Goal: Task Accomplishment & Management: Complete application form

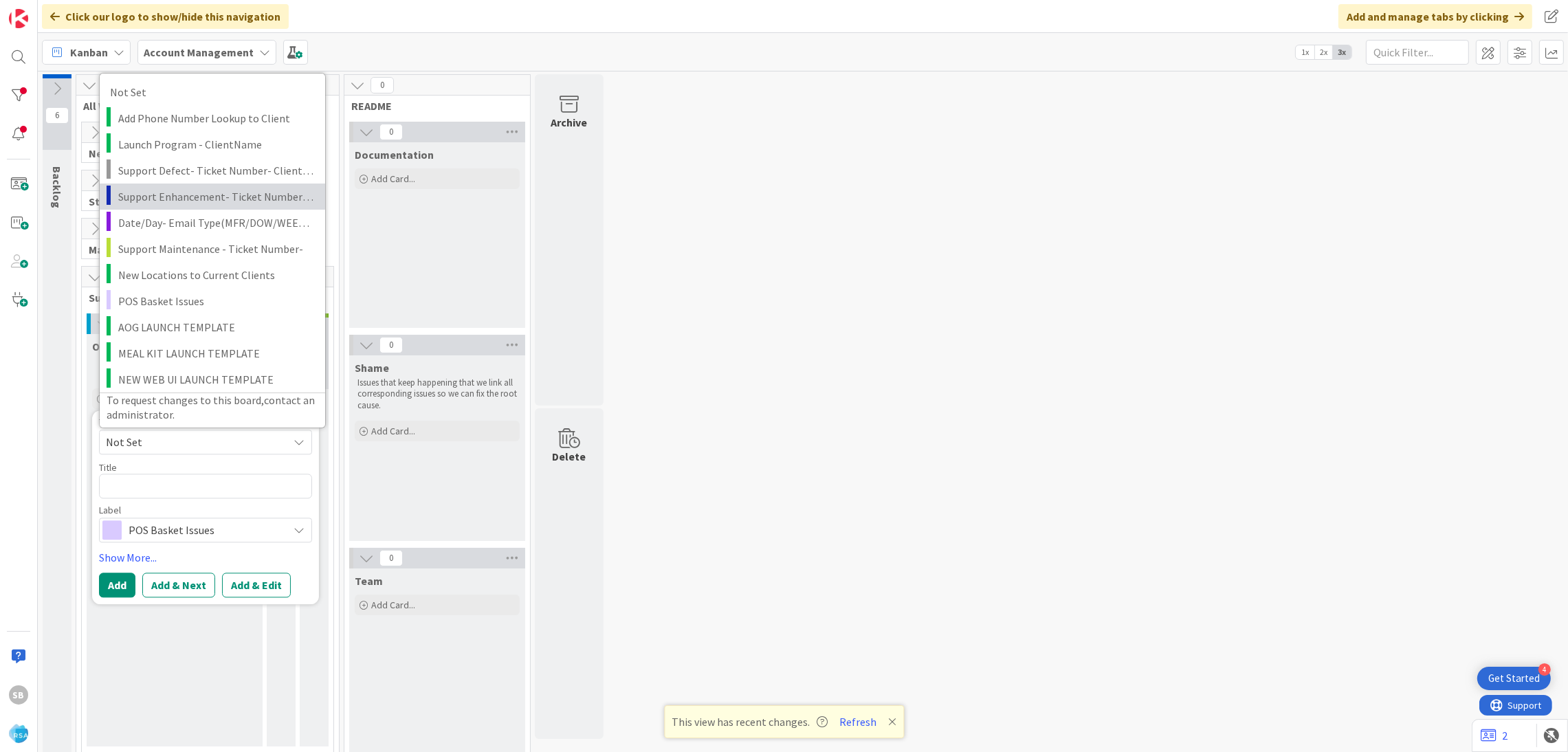
click at [207, 199] on span "Support Enhancement- Ticket Number- Client Name- Product Name" at bounding box center [216, 196] width 197 height 18
type textarea "x"
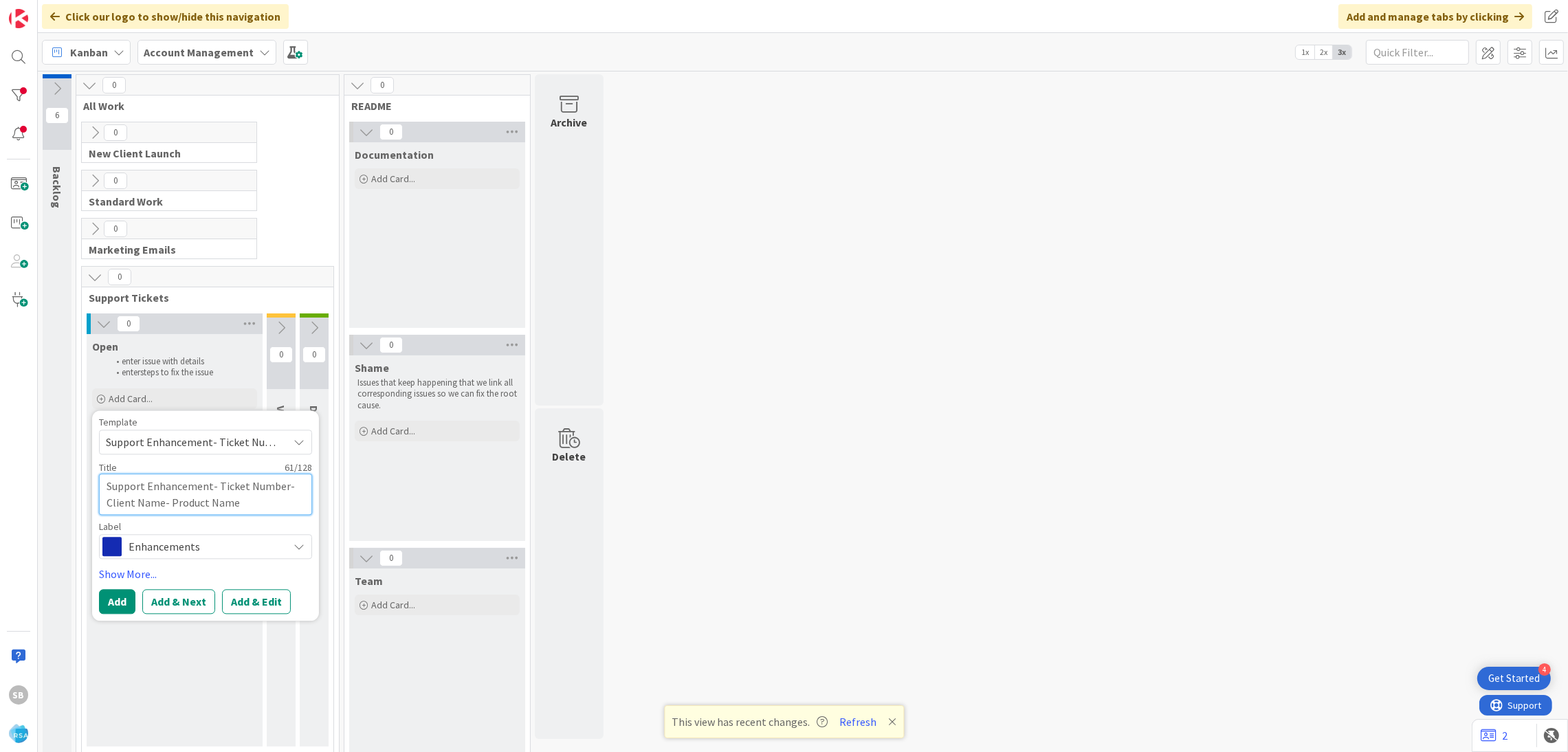
drag, startPoint x: 213, startPoint y: 486, endPoint x: 290, endPoint y: 522, distance: 85.0
click at [290, 522] on div "Template Support Enhancement- Ticket Number- Client Name- Product Name Not Set …" at bounding box center [205, 488] width 213 height 142
type textarea "Support Enhancement-"
type textarea "x"
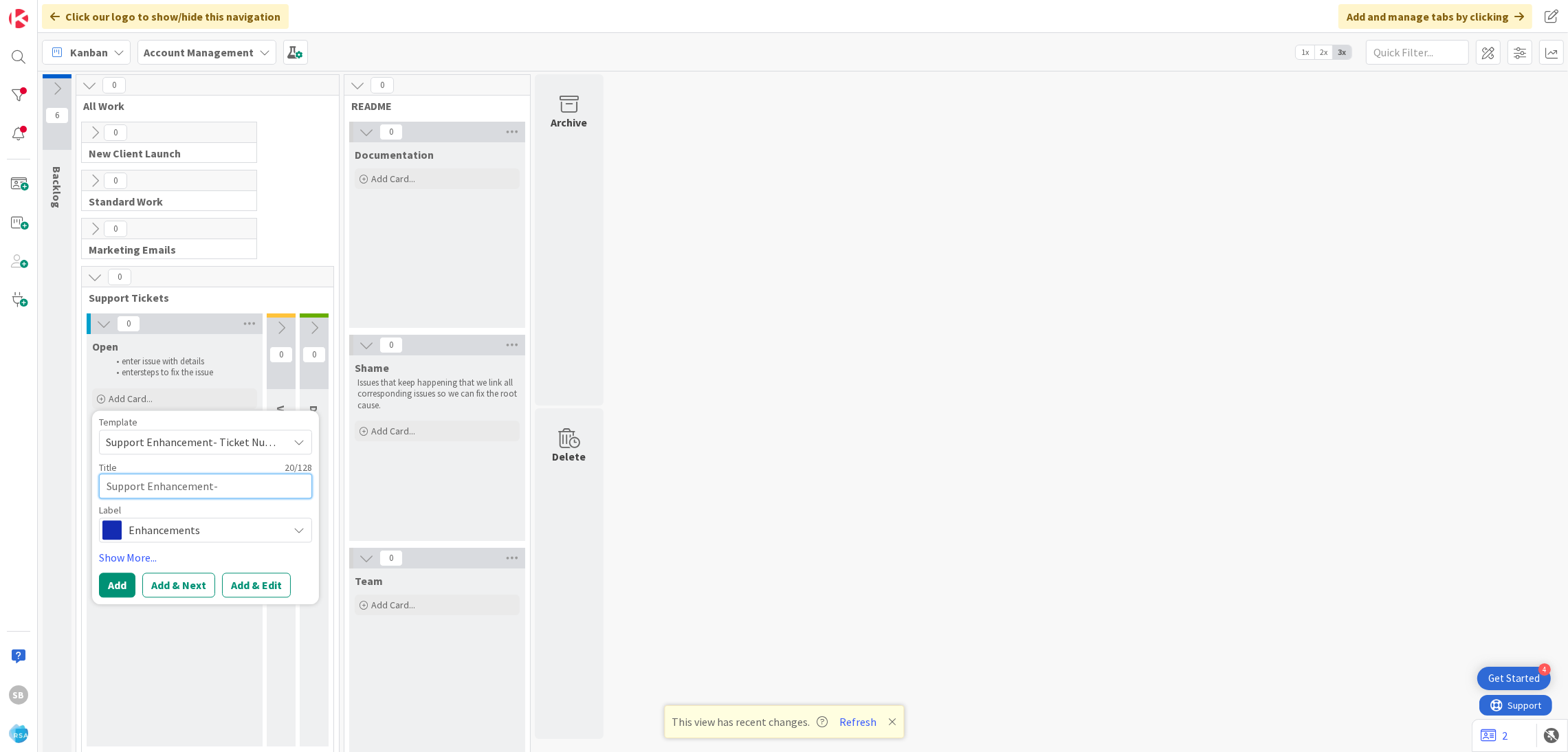
paste textarea "AOG - The Goods suggestion production release"
type textarea "Support Enhancement-AOG - The Goods suggestion production release"
type textarea "x"
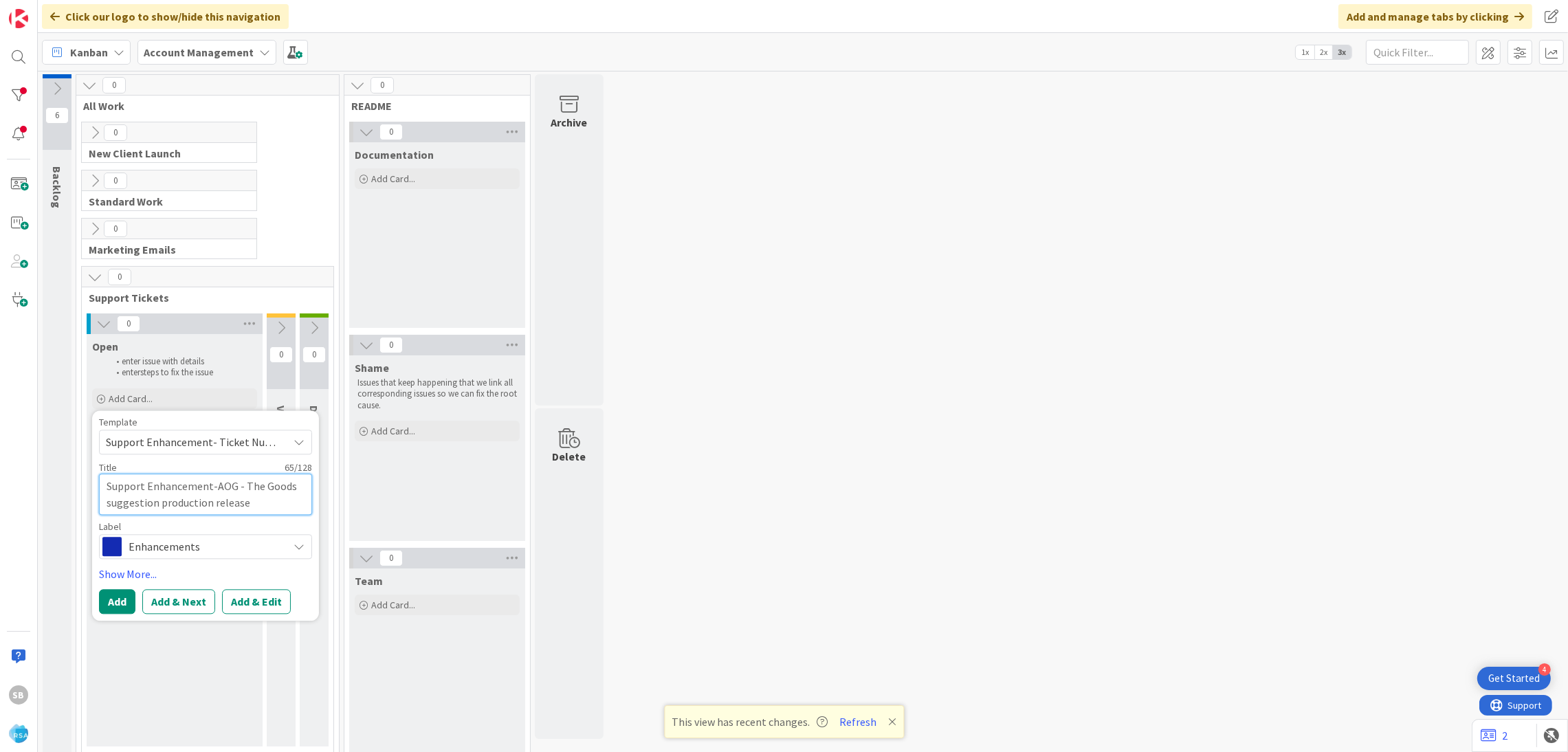
type textarea "Support Enhancement-AOG - The Goods suggestion production release"
type textarea "x"
type textarea "Support Enhancement-AOG - The Goods suggestion production release 0"
type textarea "x"
type textarea "Support Enhancement-AOG - The Goods suggestion production release 0"
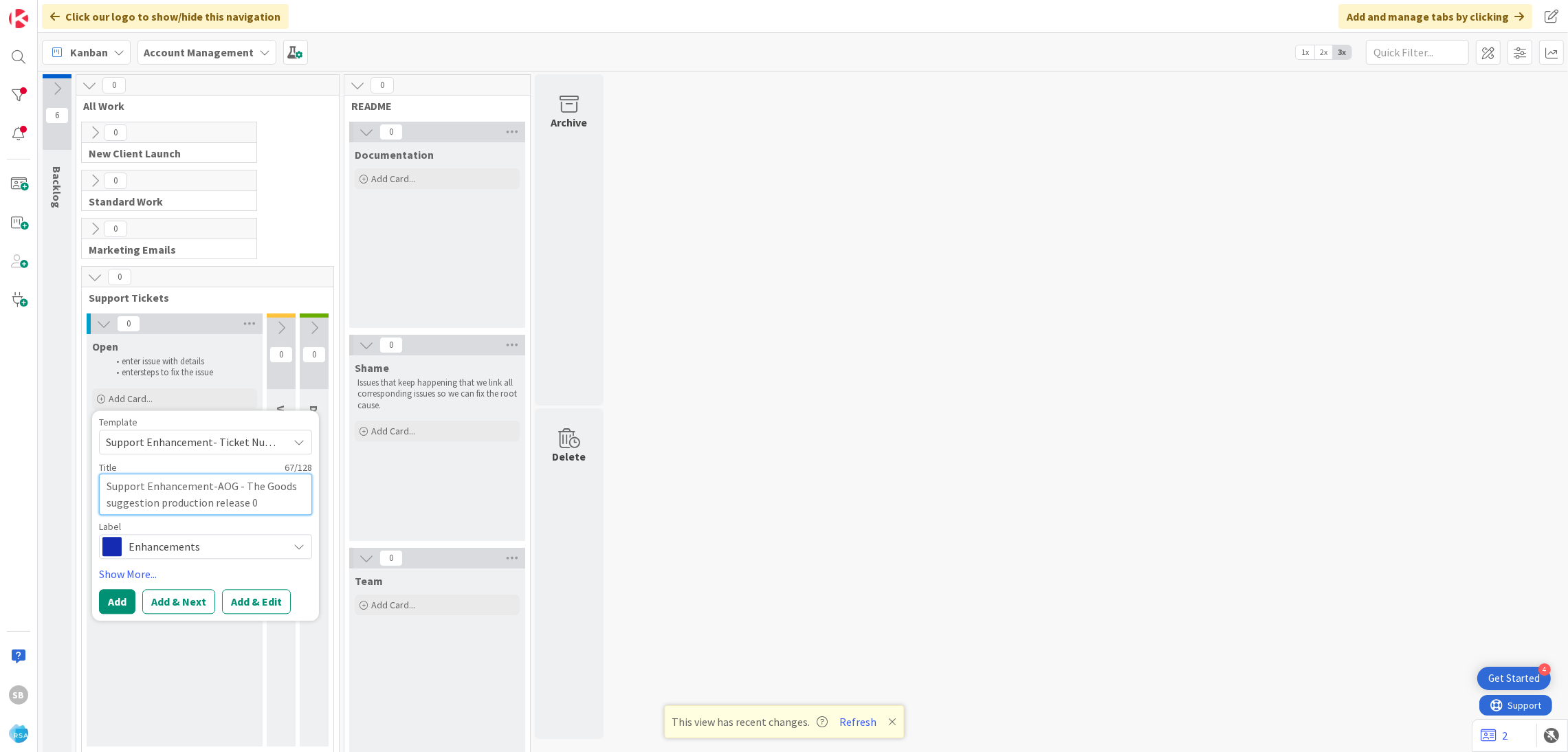
type textarea "x"
type textarea "Support Enhancement-AOG - The Goods suggestion production release 0"
type textarea "x"
type textarea "Support Enhancement-AOG - The Goods suggestion production release"
type textarea "x"
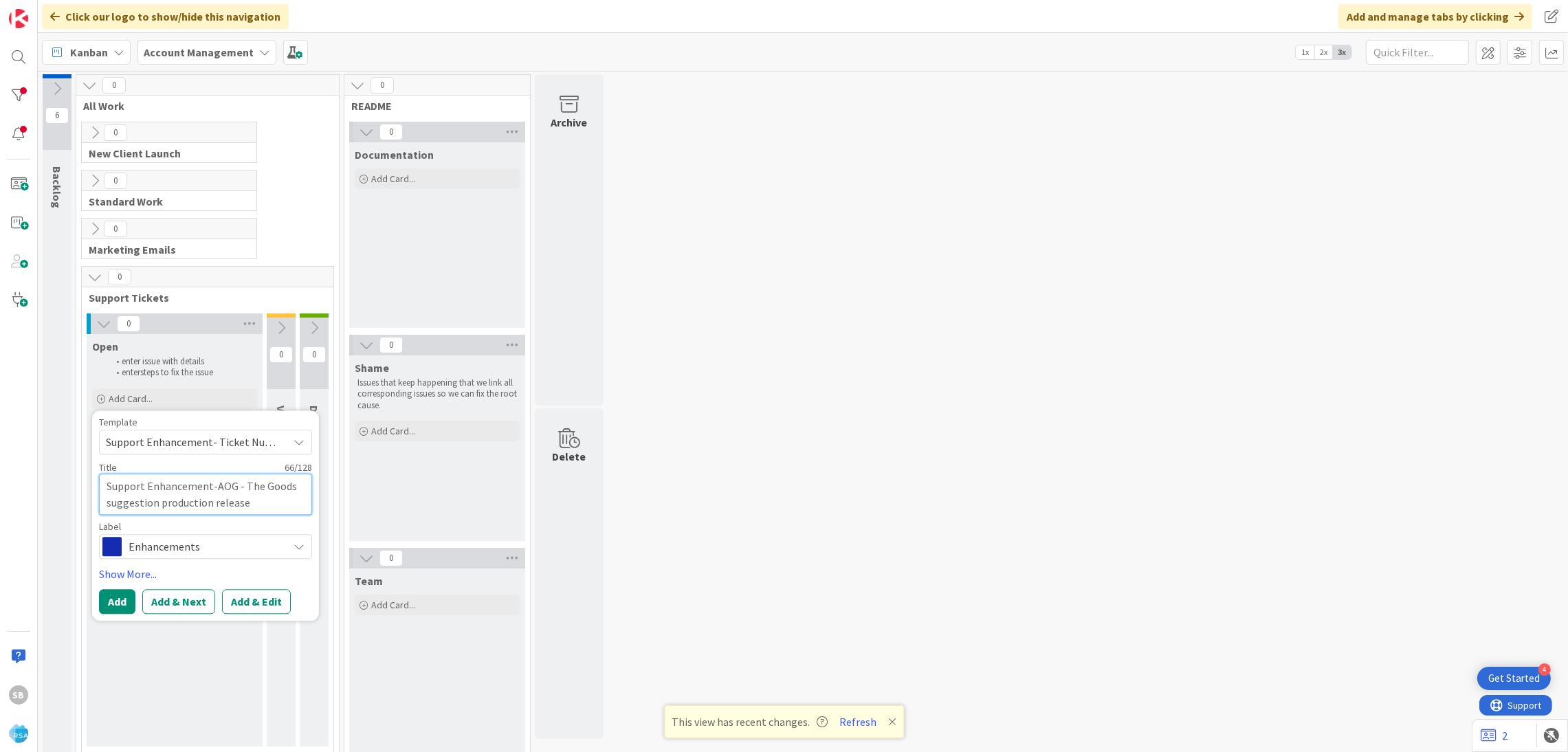
type textarea "Support Enhancement-AOG - The Goods suggestion production release -"
type textarea "x"
type textarea "Support Enhancement-AOG - The Goods suggestion production release -"
type textarea "x"
type textarea "Support Enhancement-AOG - The Goods suggestion production release - A"
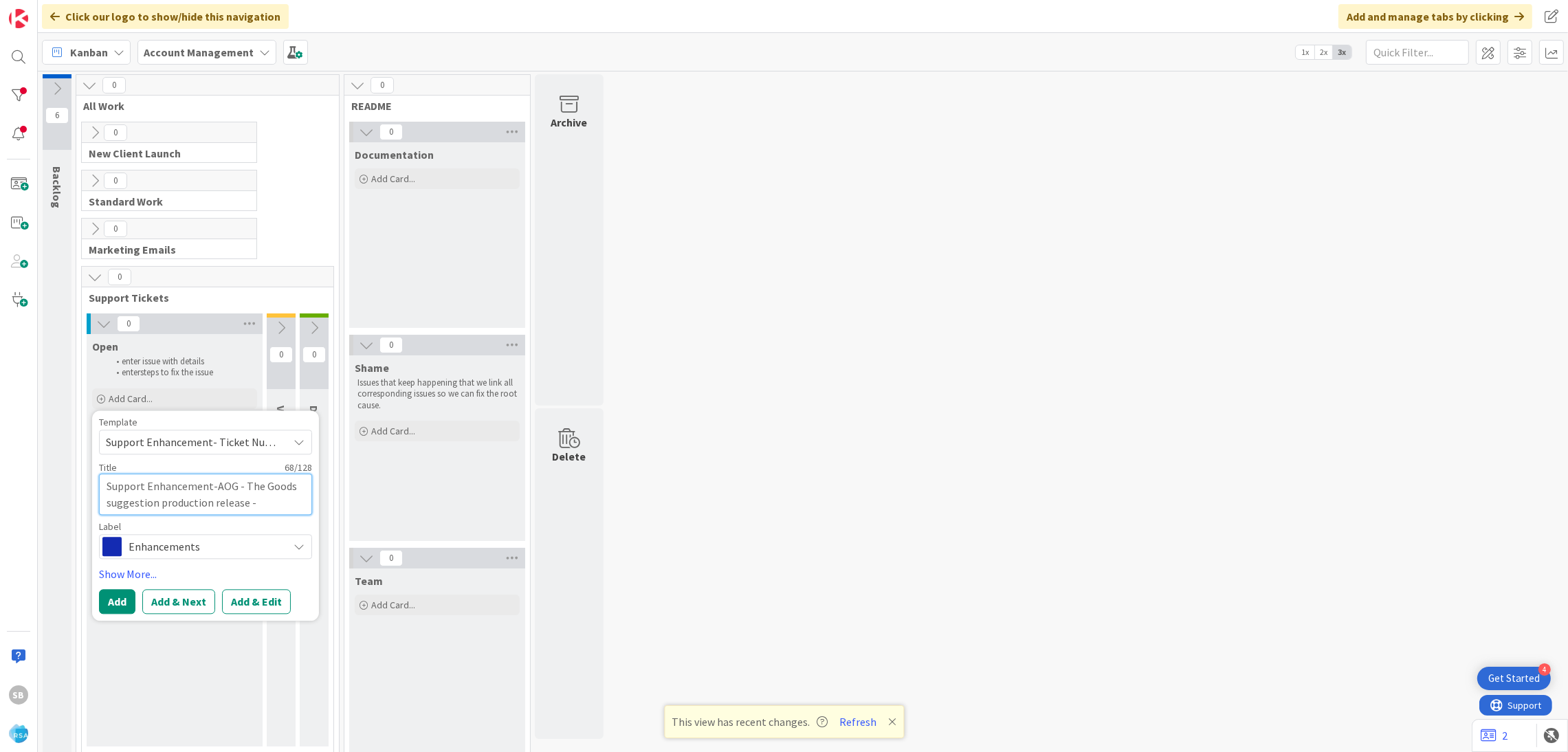
type textarea "x"
type textarea "Support Enhancement-AOG - The Goods suggestion production release - AO"
type textarea "x"
type textarea "Support Enhancement-AOG - The Goods suggestion production release - AOG"
type textarea "x"
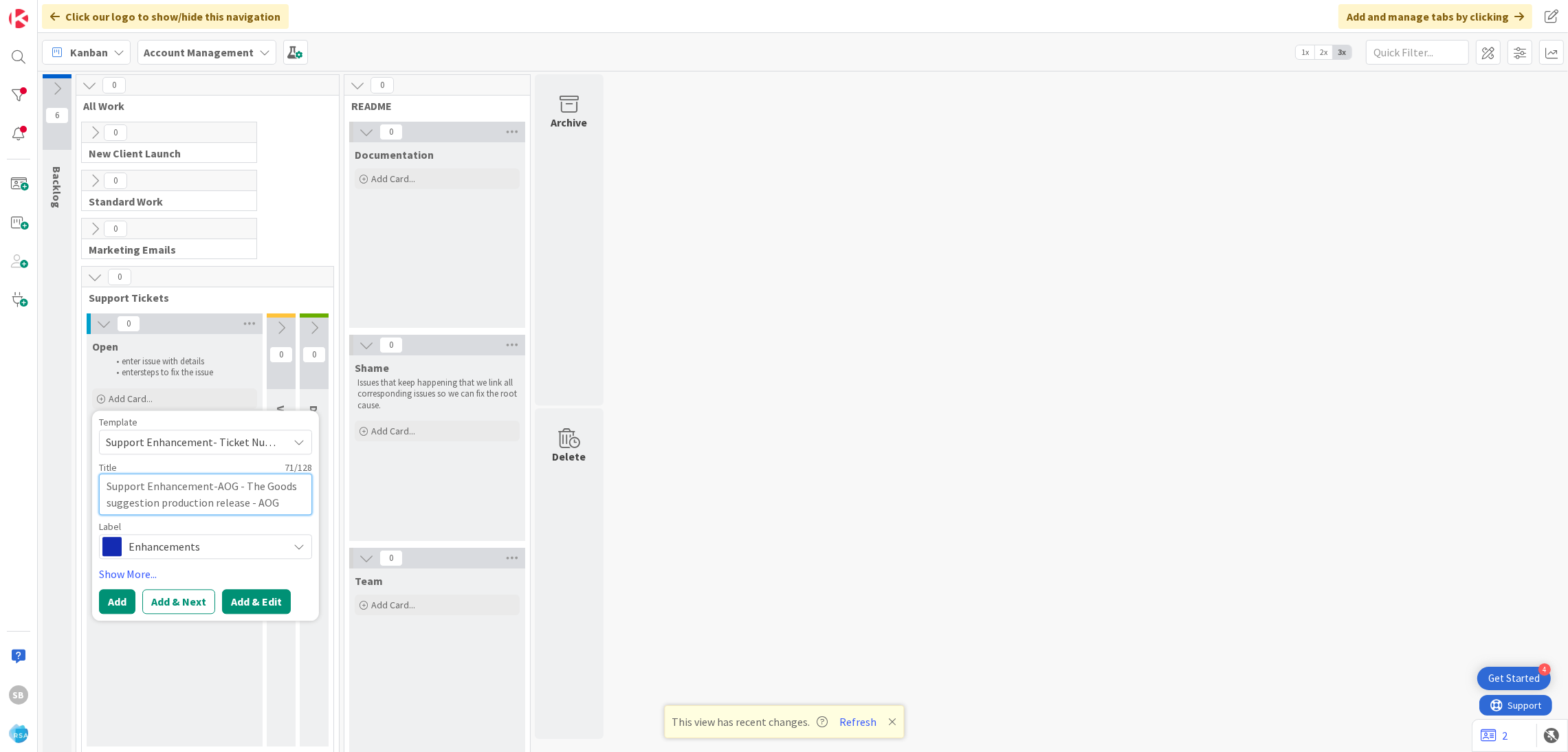
type textarea "Support Enhancement-AOG - The Goods suggestion production release - AOG"
click at [255, 596] on button "Add & Edit" at bounding box center [256, 601] width 69 height 25
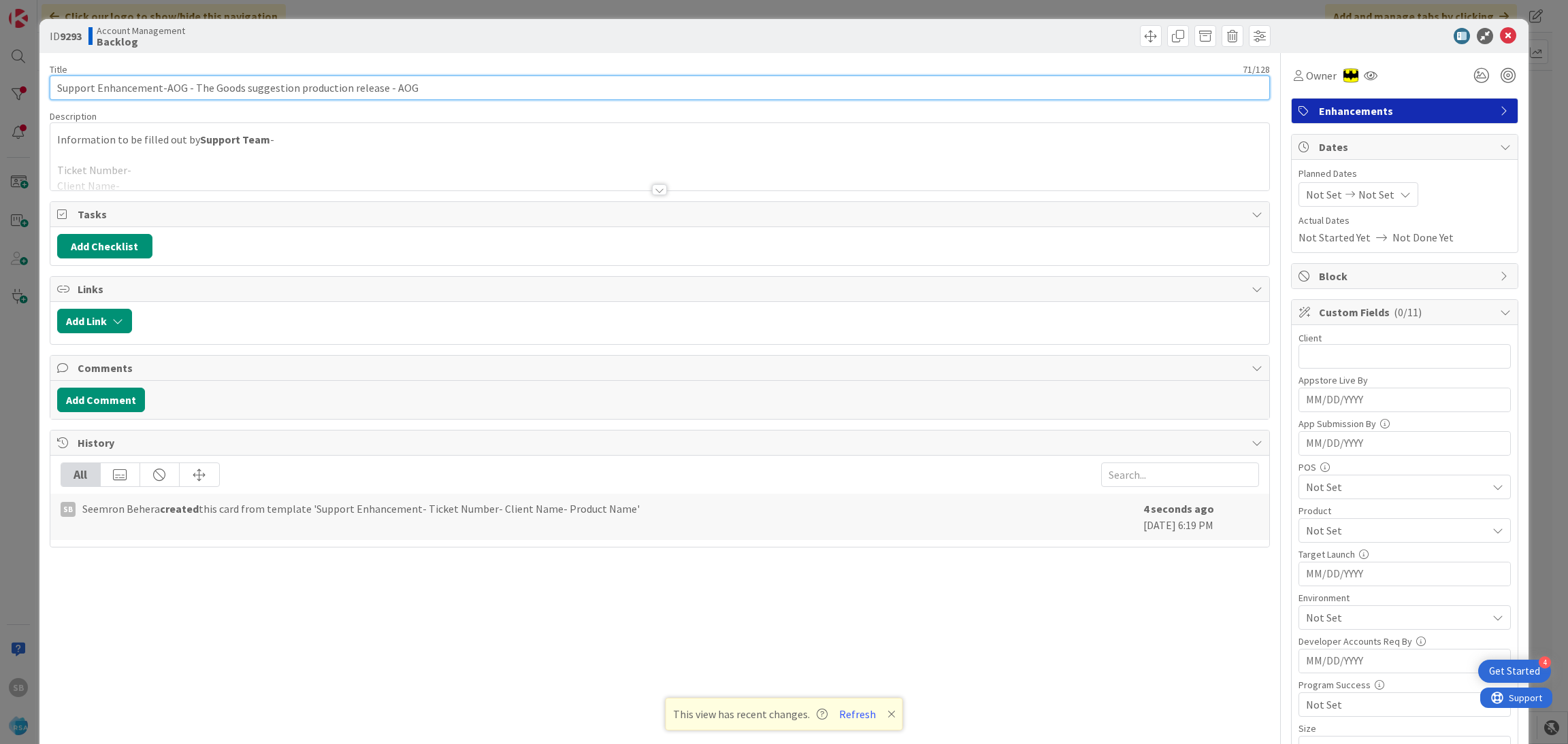
drag, startPoint x: 162, startPoint y: 86, endPoint x: 26, endPoint y: 66, distance: 137.5
click at [26, 66] on div "ID 9293 Account Management Backlog Title 71 / 128 Support Enhancement-AOG - The…" at bounding box center [784, 372] width 1568 height 744
type input "AOG - The Goods suggestion production release - AOG"
click at [172, 167] on div at bounding box center [660, 172] width 1219 height 34
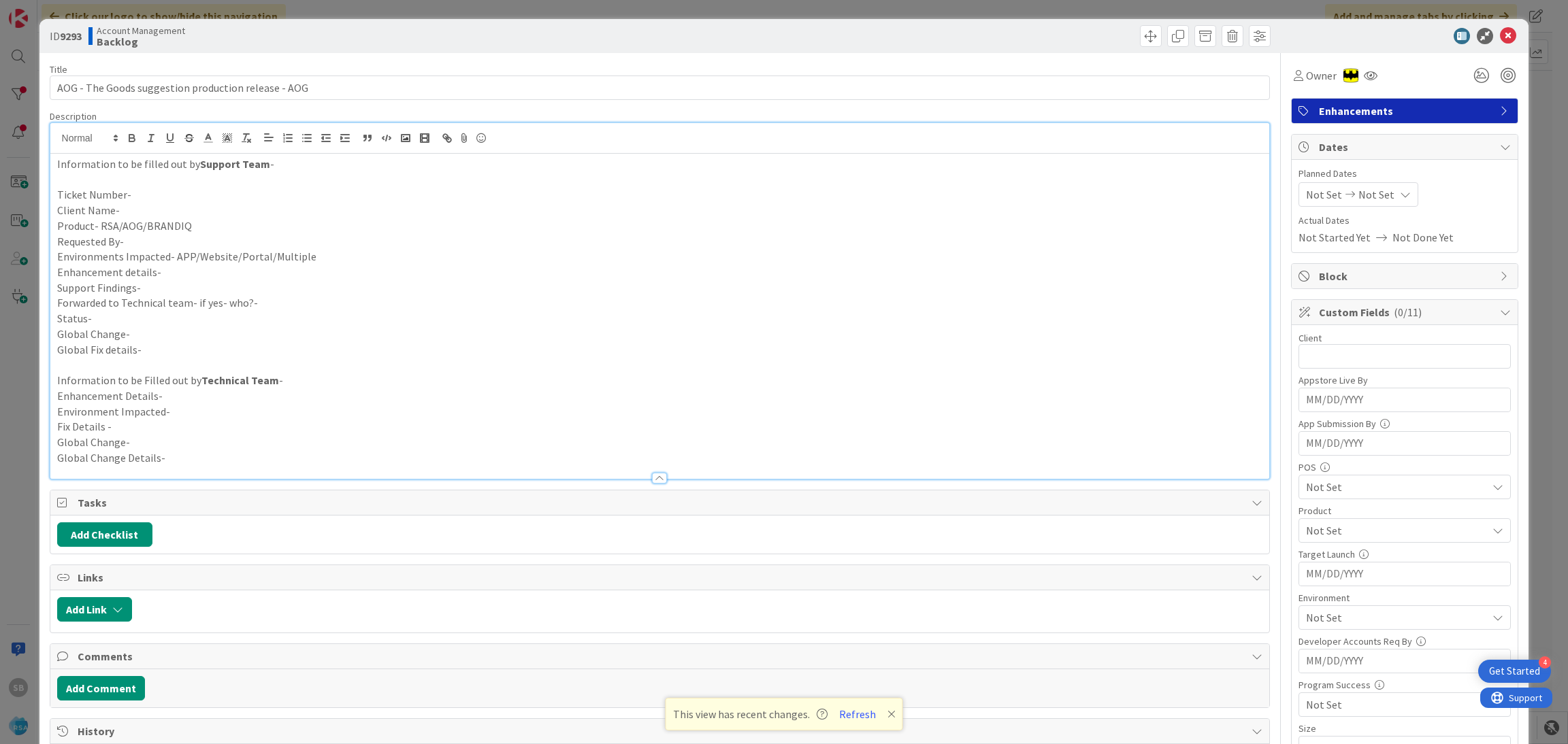
click at [160, 200] on p "Ticket Number-" at bounding box center [659, 195] width 1206 height 16
click at [150, 194] on p "Ticket Number-" at bounding box center [659, 195] width 1206 height 16
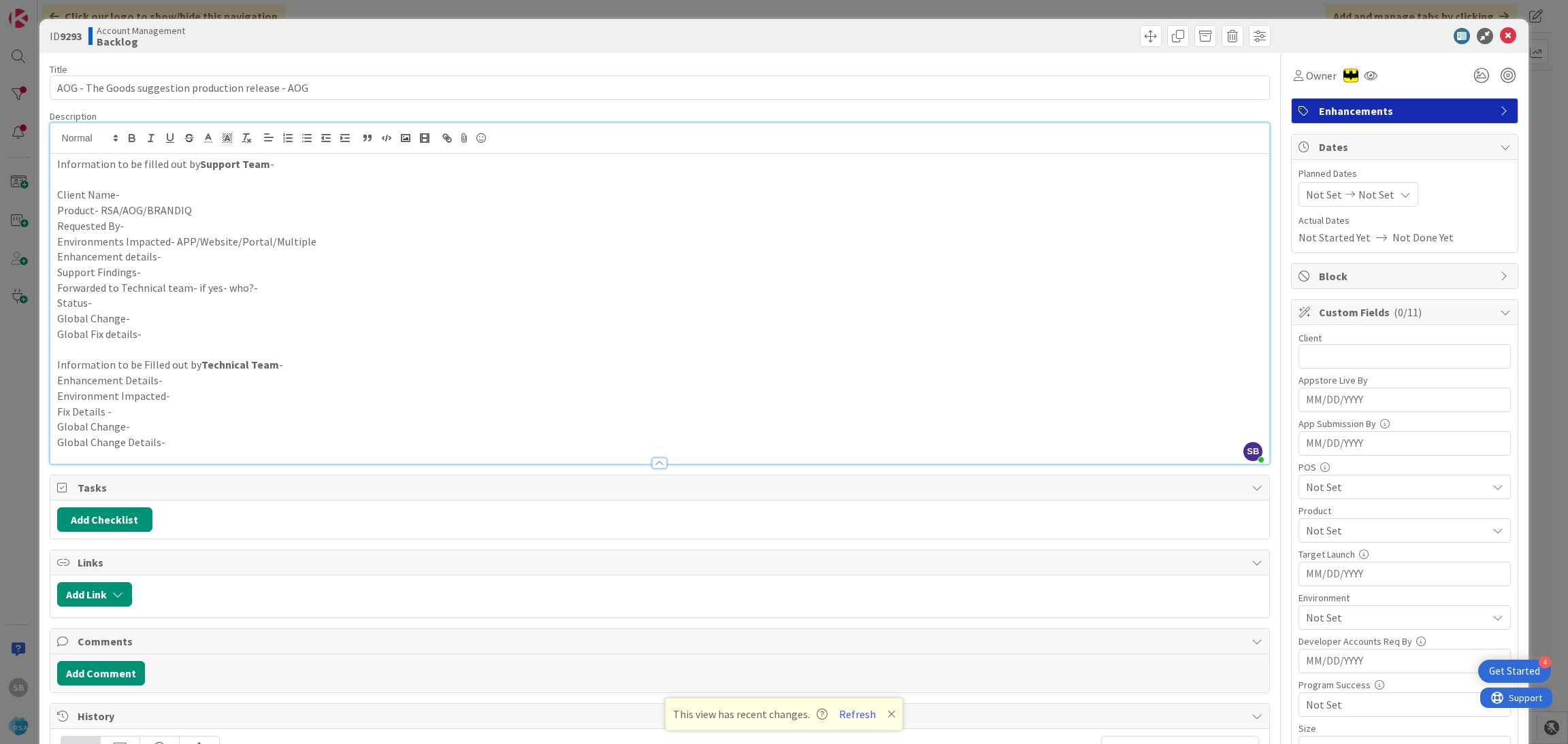
click at [452, 254] on p "Enhancement details-" at bounding box center [659, 257] width 1206 height 16
click at [888, 712] on icon at bounding box center [892, 714] width 8 height 11
click at [153, 223] on p "Requested By-" at bounding box center [659, 227] width 1206 height 16
click at [133, 197] on p "Client Name-" at bounding box center [659, 195] width 1206 height 16
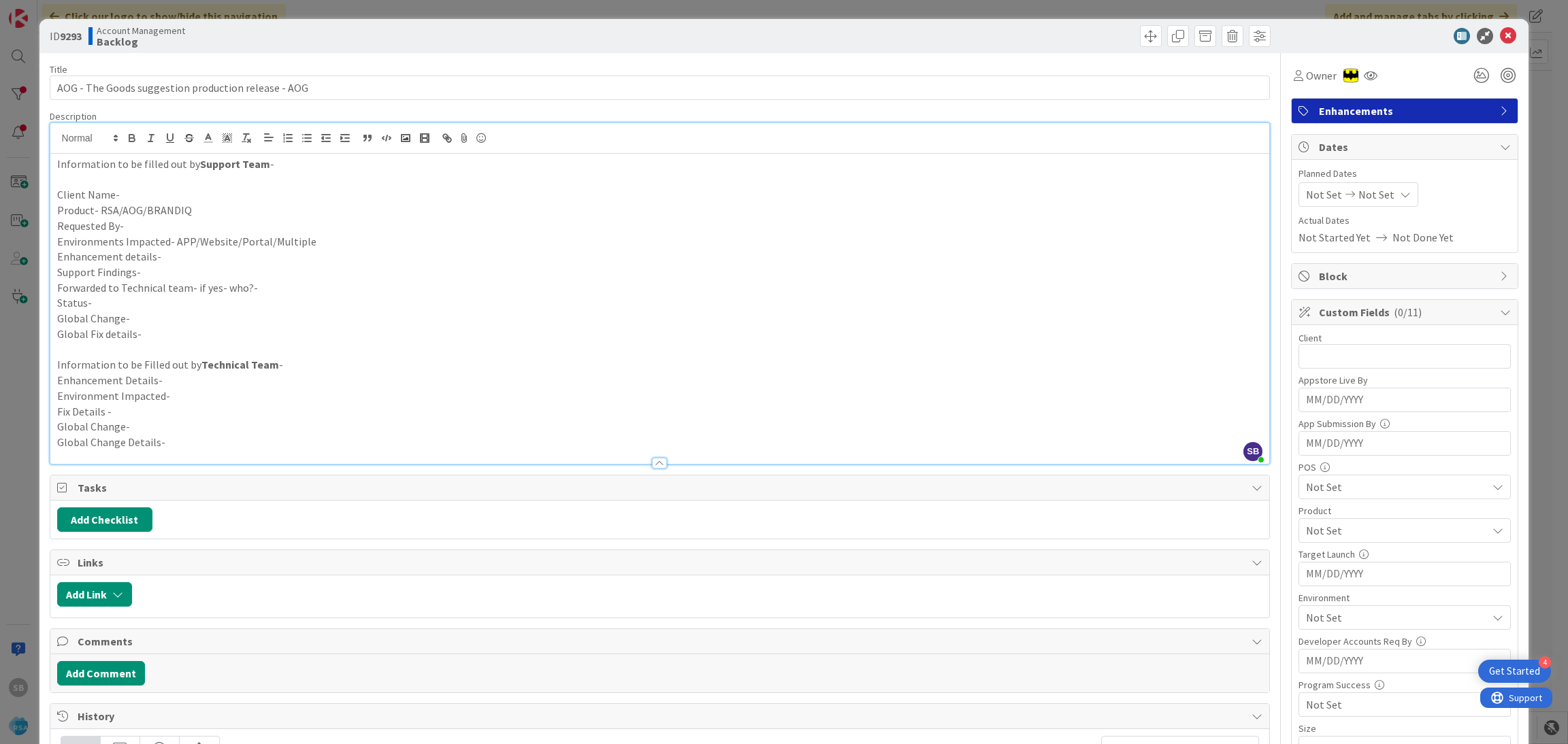
click at [169, 194] on p "Client Name-" at bounding box center [659, 195] width 1206 height 16
click at [193, 216] on p "Product- RSA/AOG/BRANDIQ" at bounding box center [659, 211] width 1206 height 16
click at [165, 229] on p "Requested By-" at bounding box center [659, 227] width 1206 height 16
click at [151, 226] on p "Requested By- Client" at bounding box center [659, 227] width 1206 height 16
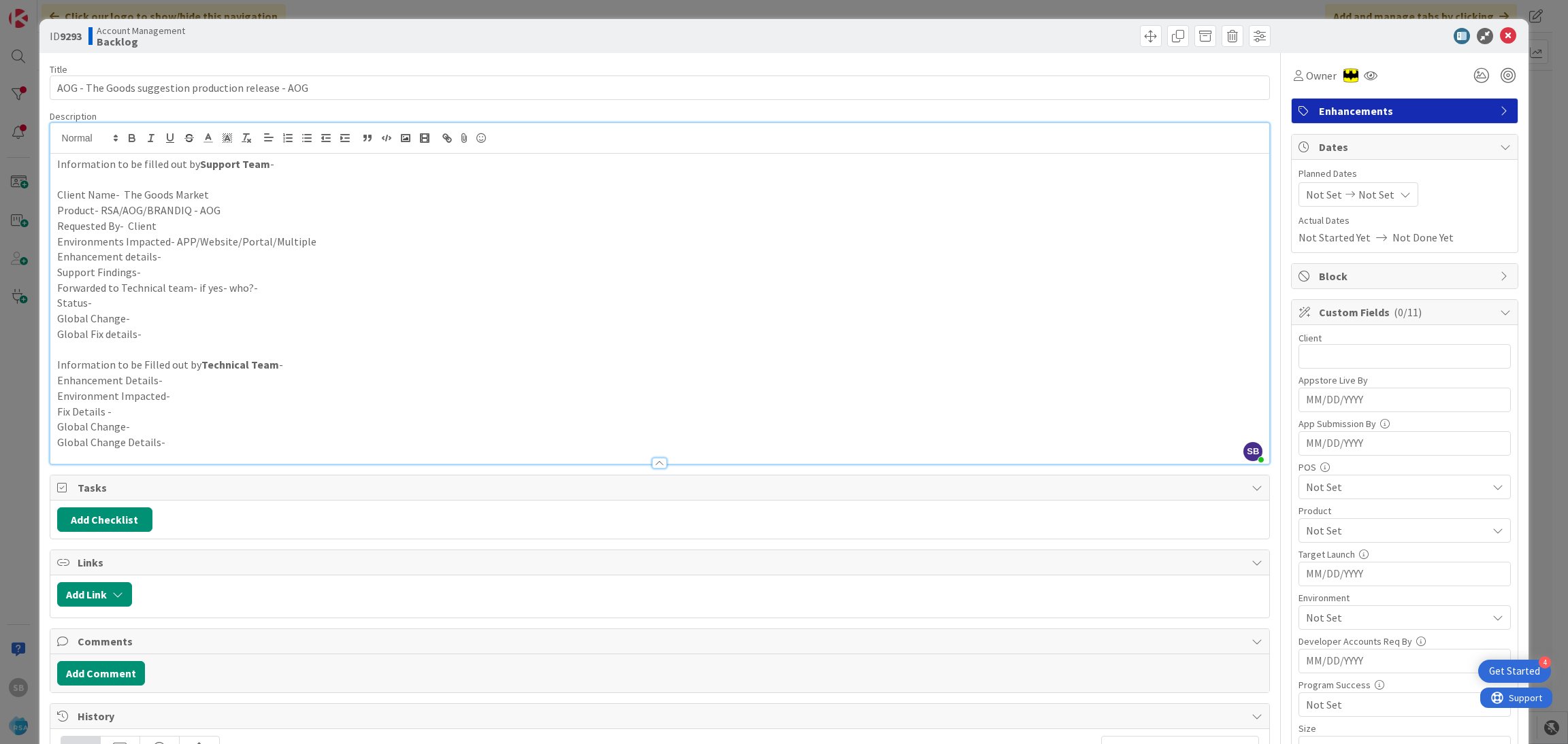
click at [151, 226] on p "Requested By- Client" at bounding box center [659, 227] width 1206 height 16
click at [141, 224] on p "Requested By- Client" at bounding box center [659, 227] width 1206 height 16
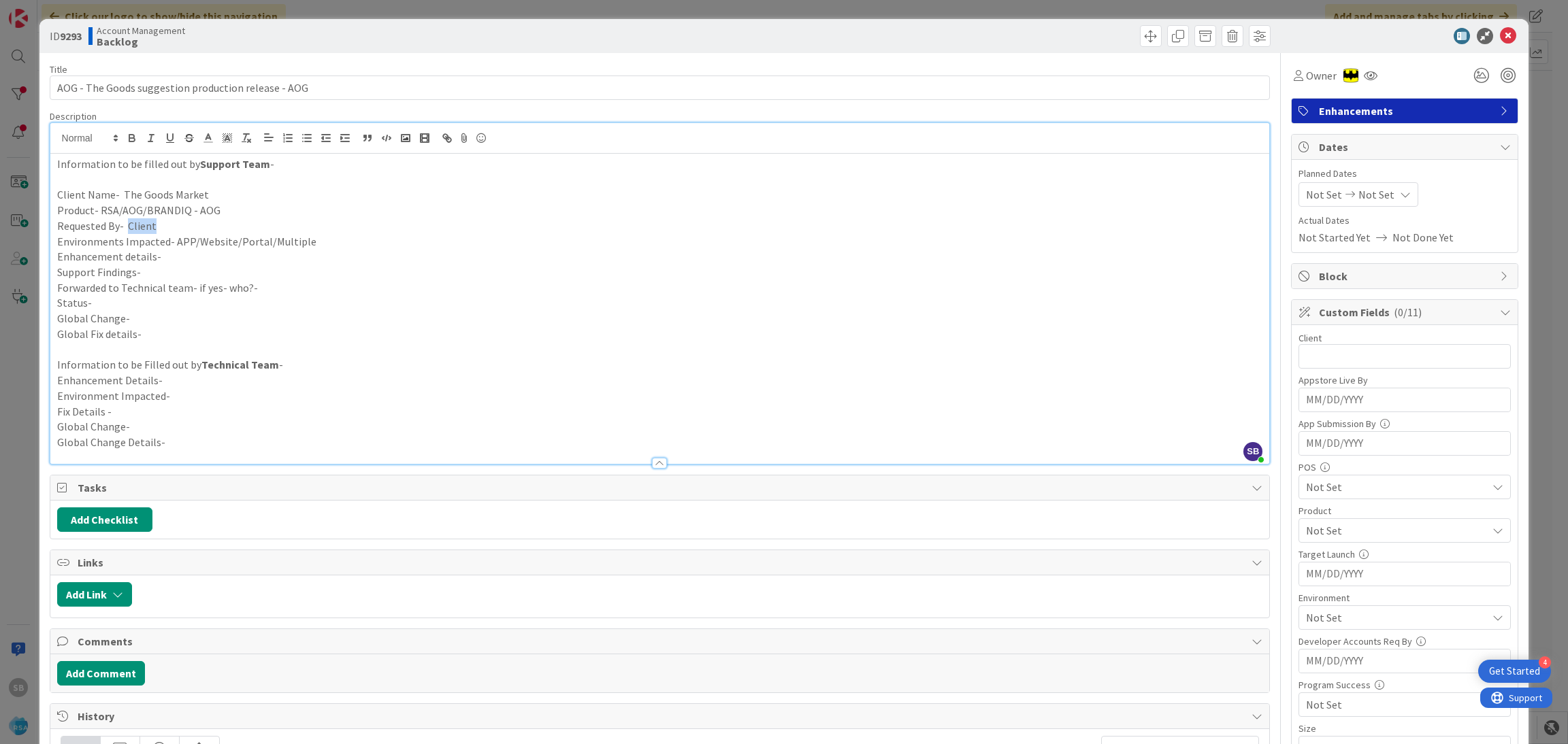
click at [141, 224] on p "Requested By- Client" at bounding box center [659, 227] width 1206 height 16
click at [333, 239] on p "Environments Impacted- APP/Website/Portal/Multiple" at bounding box center [659, 242] width 1206 height 16
click at [191, 258] on p "Enhancement details-" at bounding box center [659, 257] width 1206 height 16
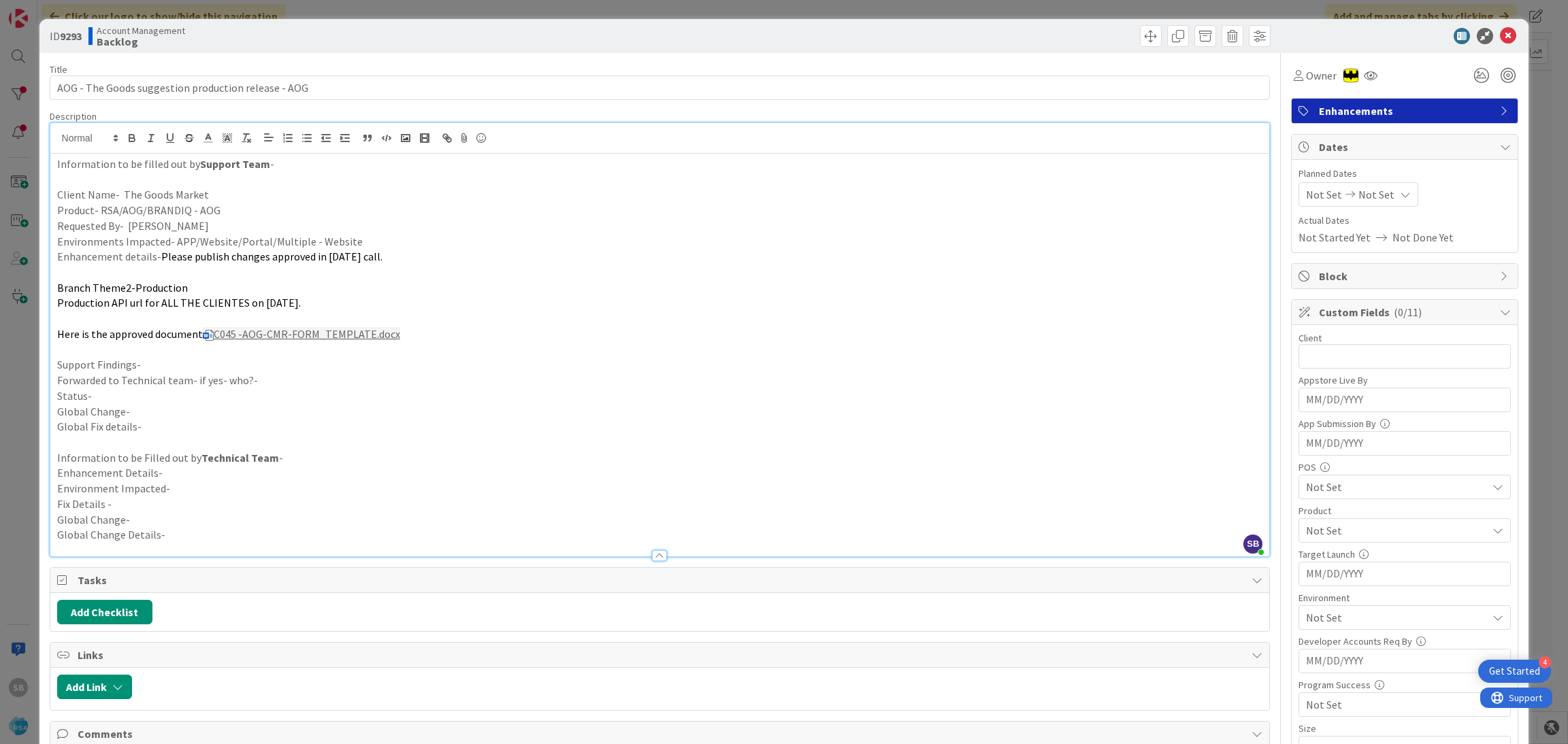
click at [147, 355] on p at bounding box center [659, 350] width 1206 height 16
click at [124, 359] on p "Support Findings-" at bounding box center [659, 365] width 1206 height 16
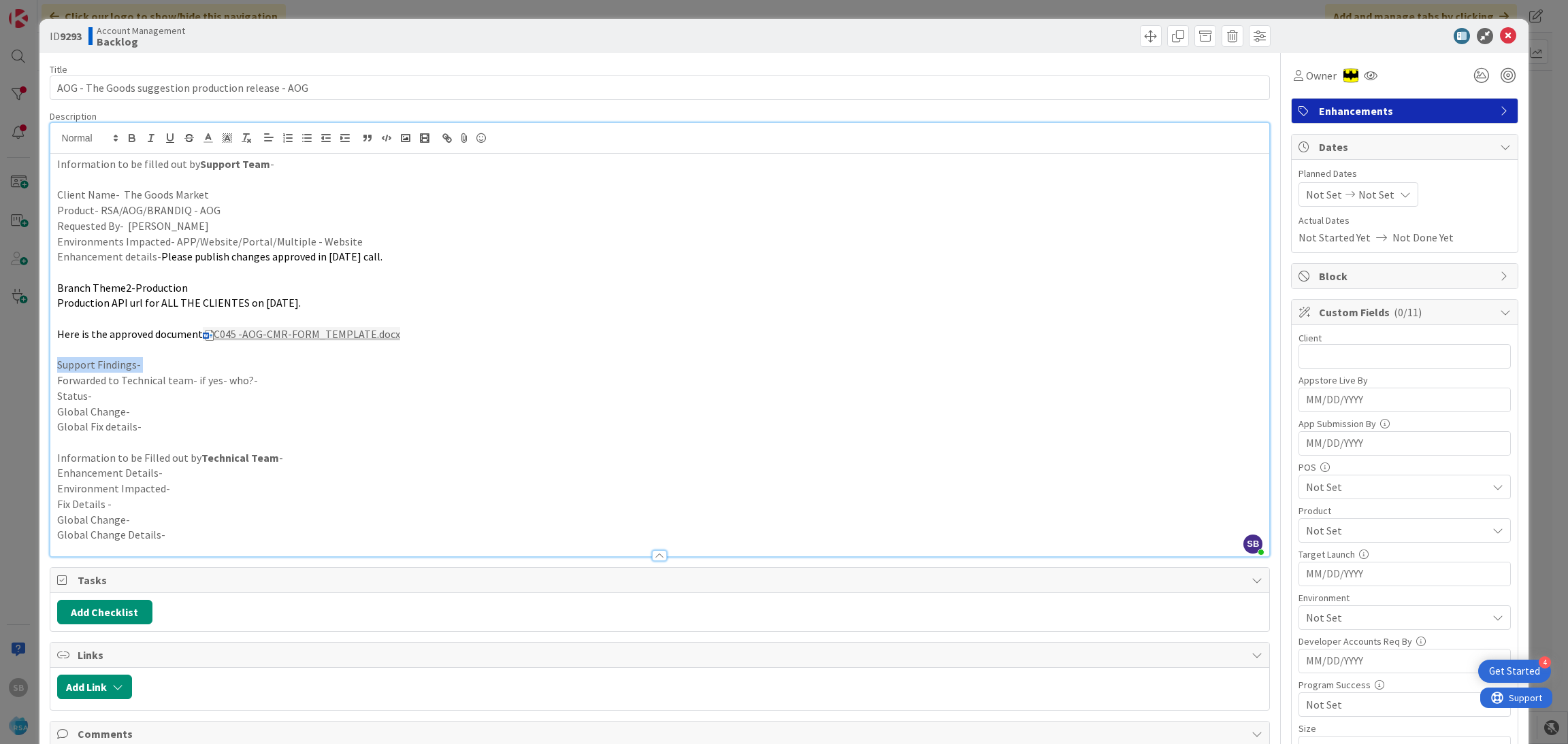
click at [124, 359] on p "Support Findings-" at bounding box center [659, 365] width 1206 height 16
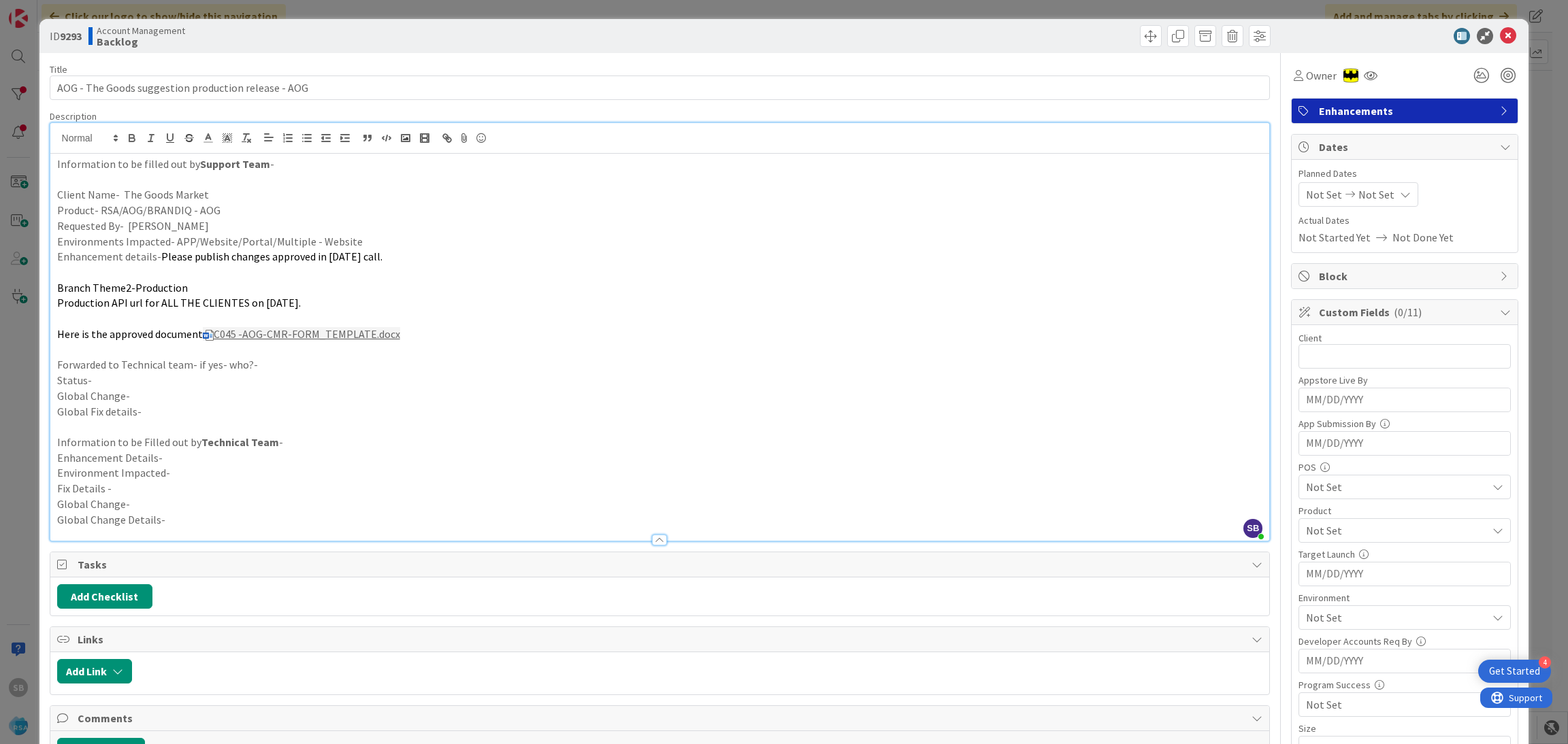
click at [124, 359] on p "Forwarded to Technical team- if yes- who?-" at bounding box center [659, 365] width 1206 height 16
click at [272, 368] on p "Forwarded to Technical team- if yes- who?-" at bounding box center [659, 365] width 1206 height 16
click at [192, 377] on p "Status-" at bounding box center [659, 380] width 1206 height 16
click at [1316, 193] on span "Not Set" at bounding box center [1324, 195] width 36 height 16
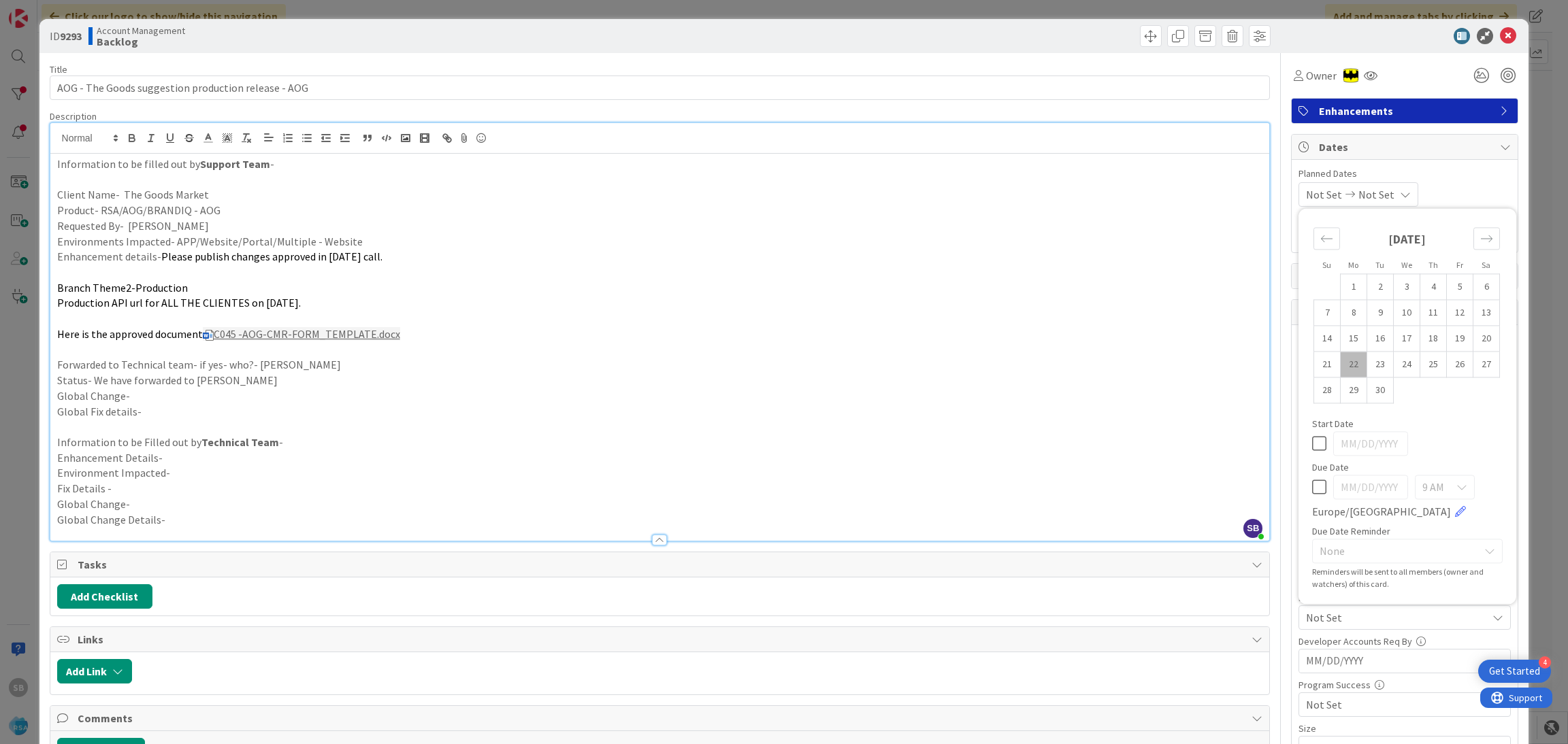
click at [1340, 364] on td "22" at bounding box center [1353, 364] width 26 height 26
click at [1340, 342] on td "15" at bounding box center [1353, 339] width 26 height 26
type input "[DATE]"
click at [1447, 364] on td "26" at bounding box center [1460, 364] width 26 height 26
type input "[DATE]"
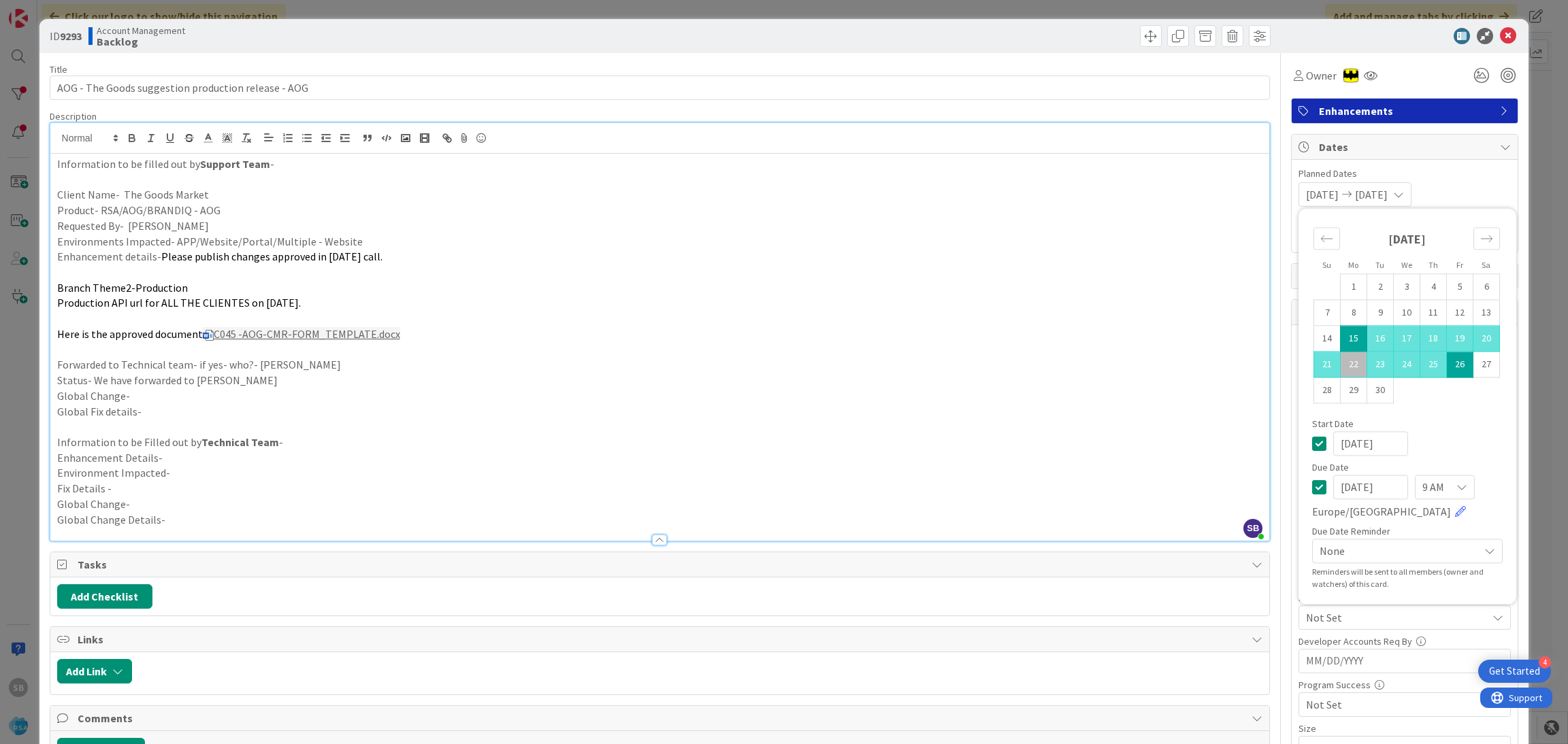
click at [1461, 191] on div "[DATE] [DATE] Su Mo Tu We Th Fr Sa [DATE] 1 2 3 4 5 6 7 8 9 10 11 12 13 14 15 1…" at bounding box center [1405, 195] width 212 height 25
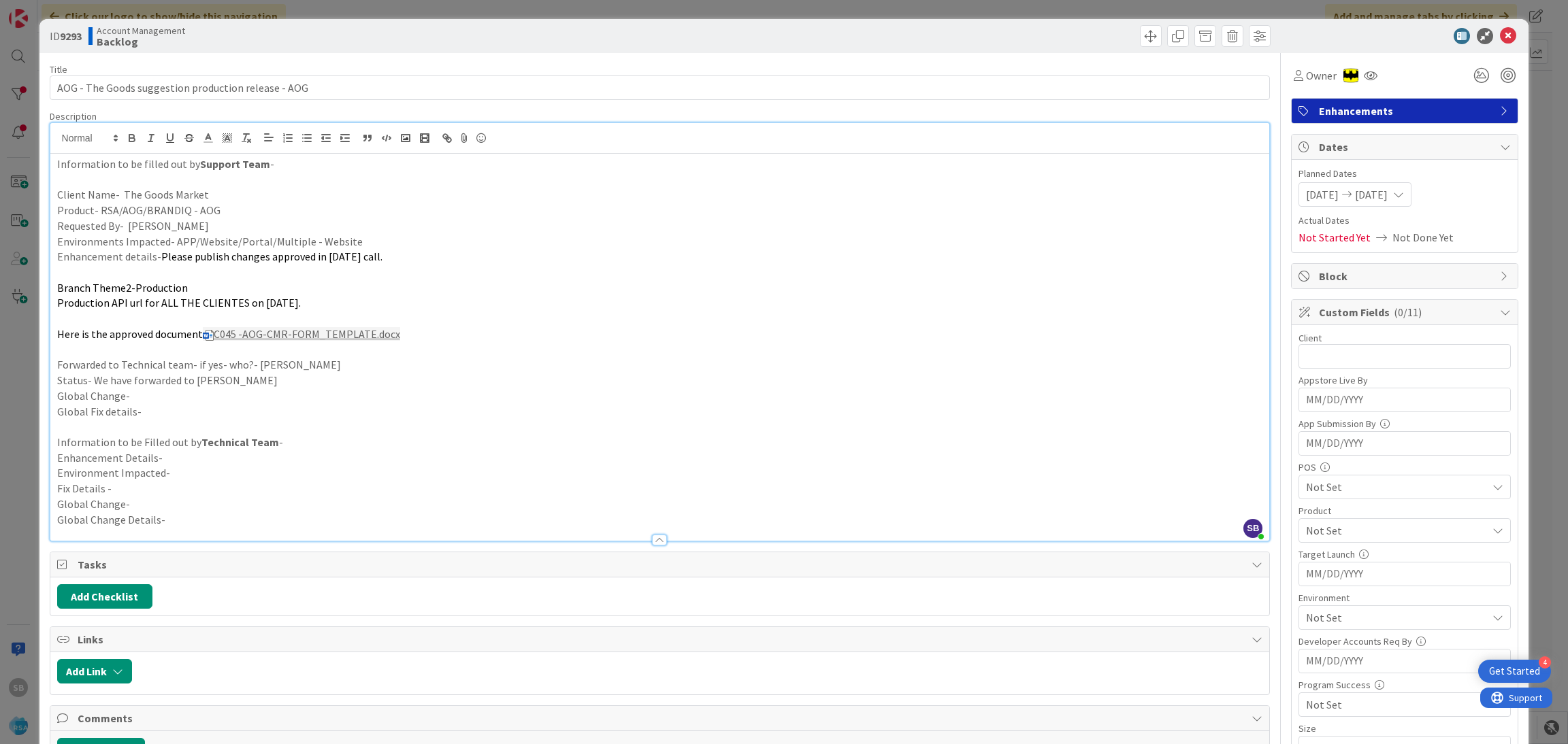
click at [1345, 372] on div "Client 0 / 32 Appstore Live By Navigate forward to interact with the calendar a…" at bounding box center [1405, 567] width 212 height 472
click at [1336, 368] on input "text" at bounding box center [1405, 356] width 212 height 25
type input "The Goods Market"
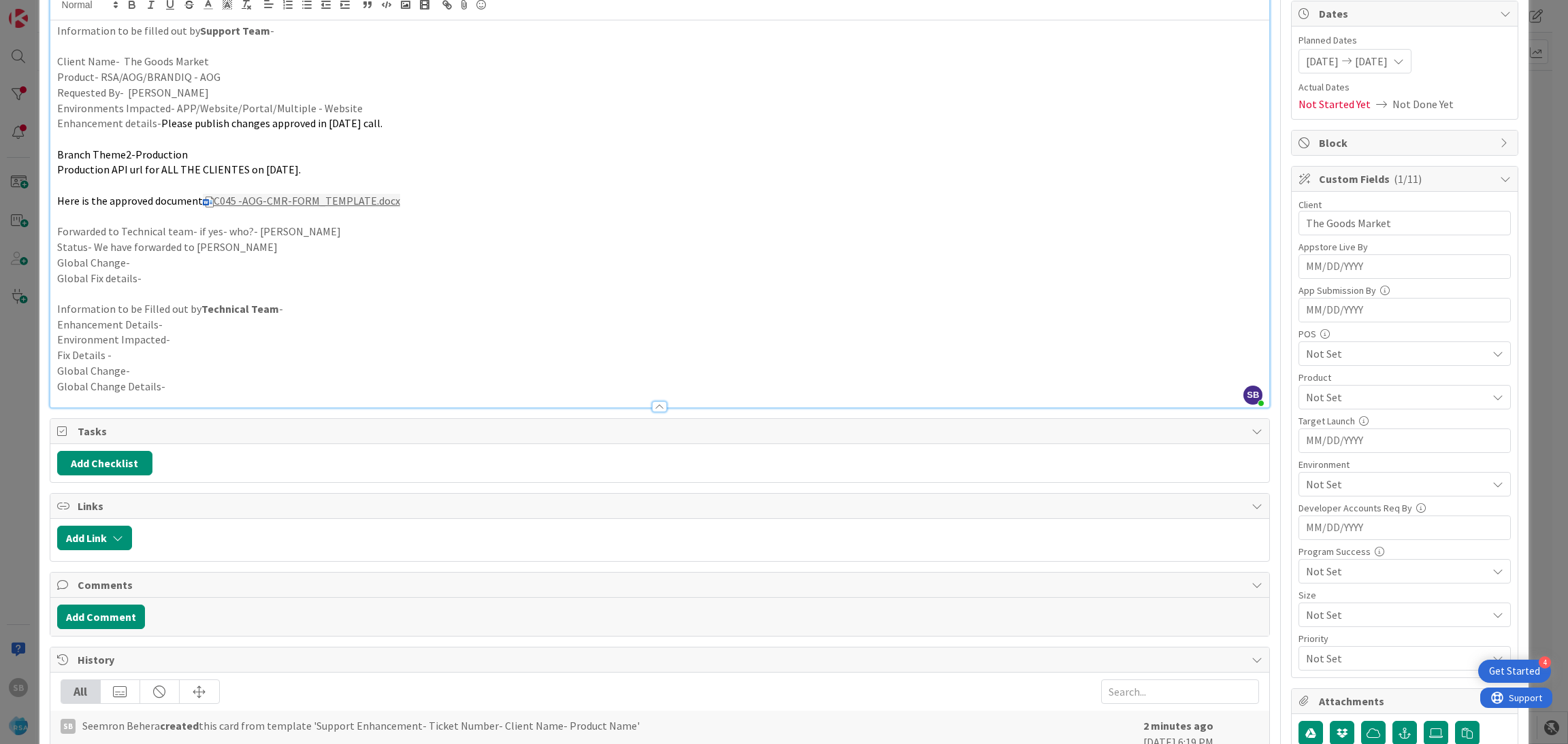
click at [1306, 398] on span "Not Set" at bounding box center [1397, 397] width 181 height 16
click at [1299, 454] on link "AOG" at bounding box center [1402, 453] width 216 height 25
click at [1322, 400] on span "AOG" at bounding box center [1397, 397] width 181 height 16
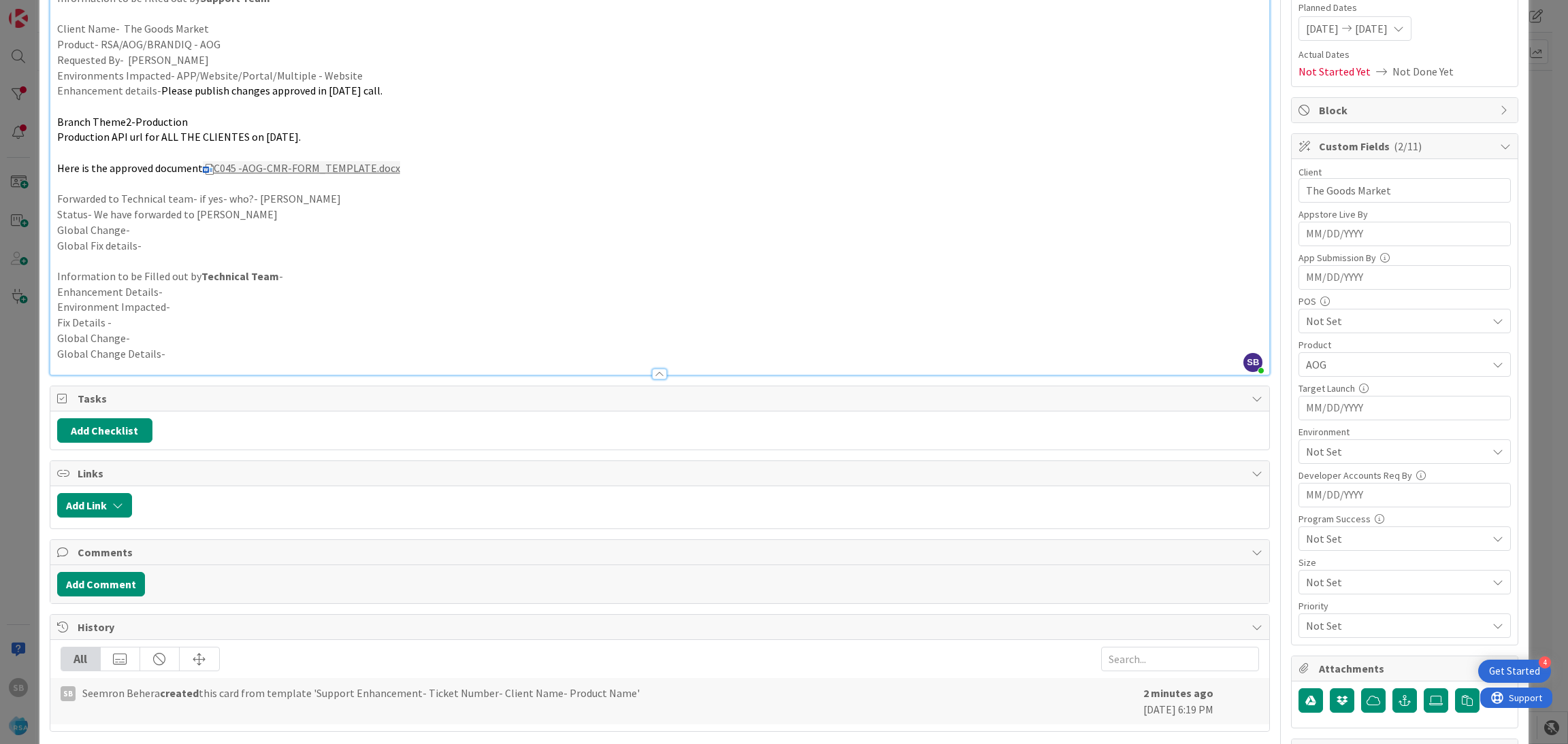
scroll to position [344, 0]
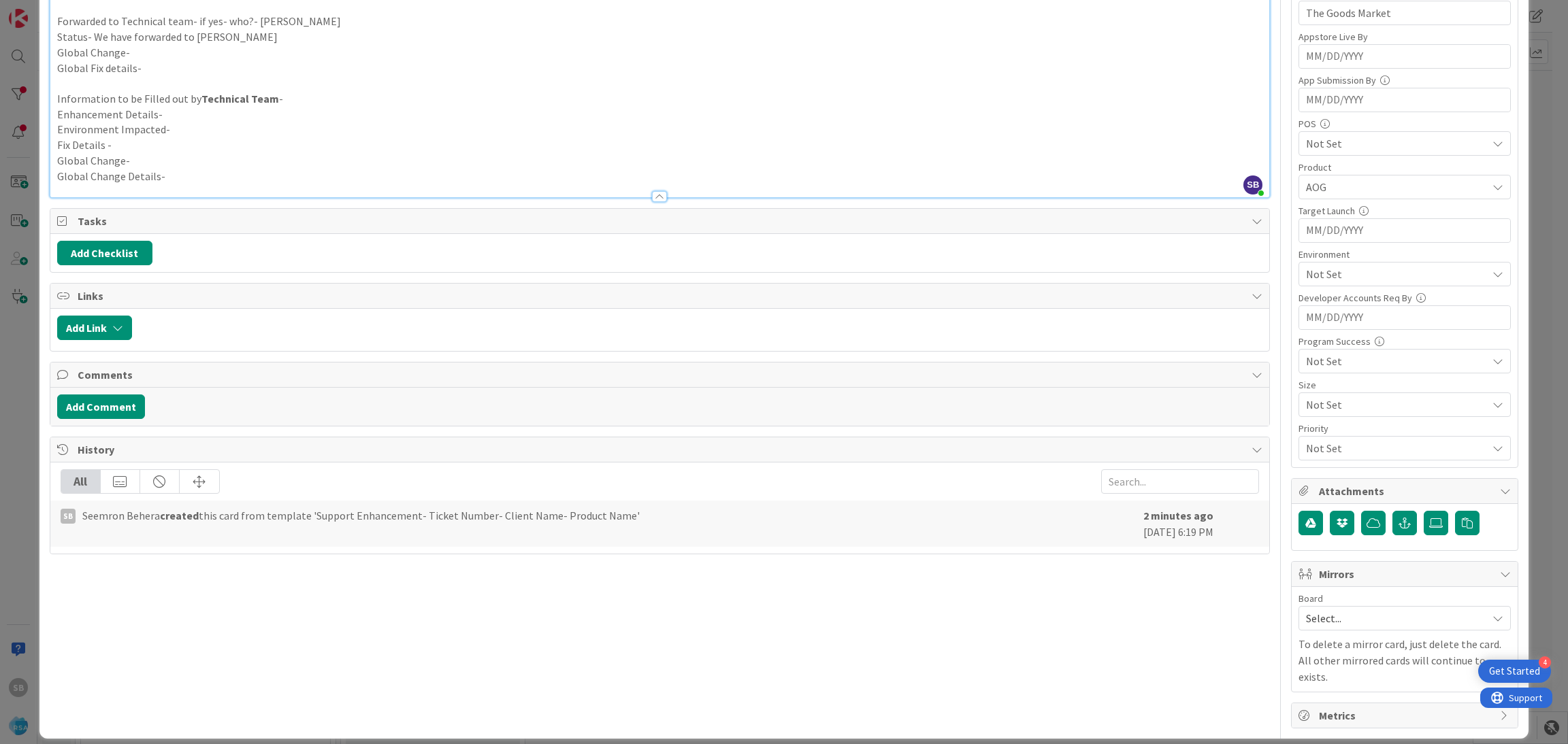
click at [1321, 609] on div "Select..." at bounding box center [1405, 618] width 212 height 25
click at [1306, 706] on icon at bounding box center [1312, 706] width 11 height 20
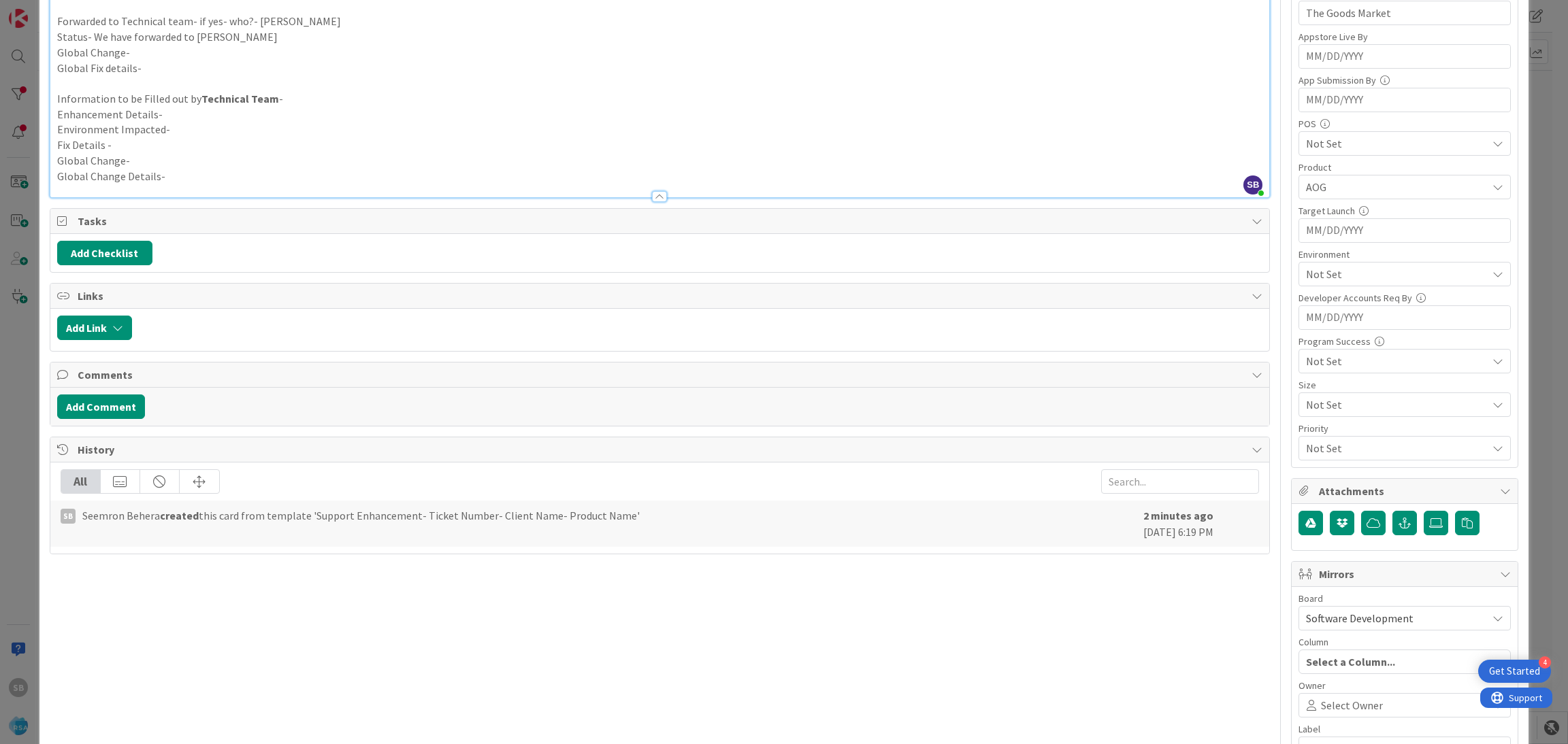
click at [1302, 706] on icon at bounding box center [1312, 706] width 19 height 11
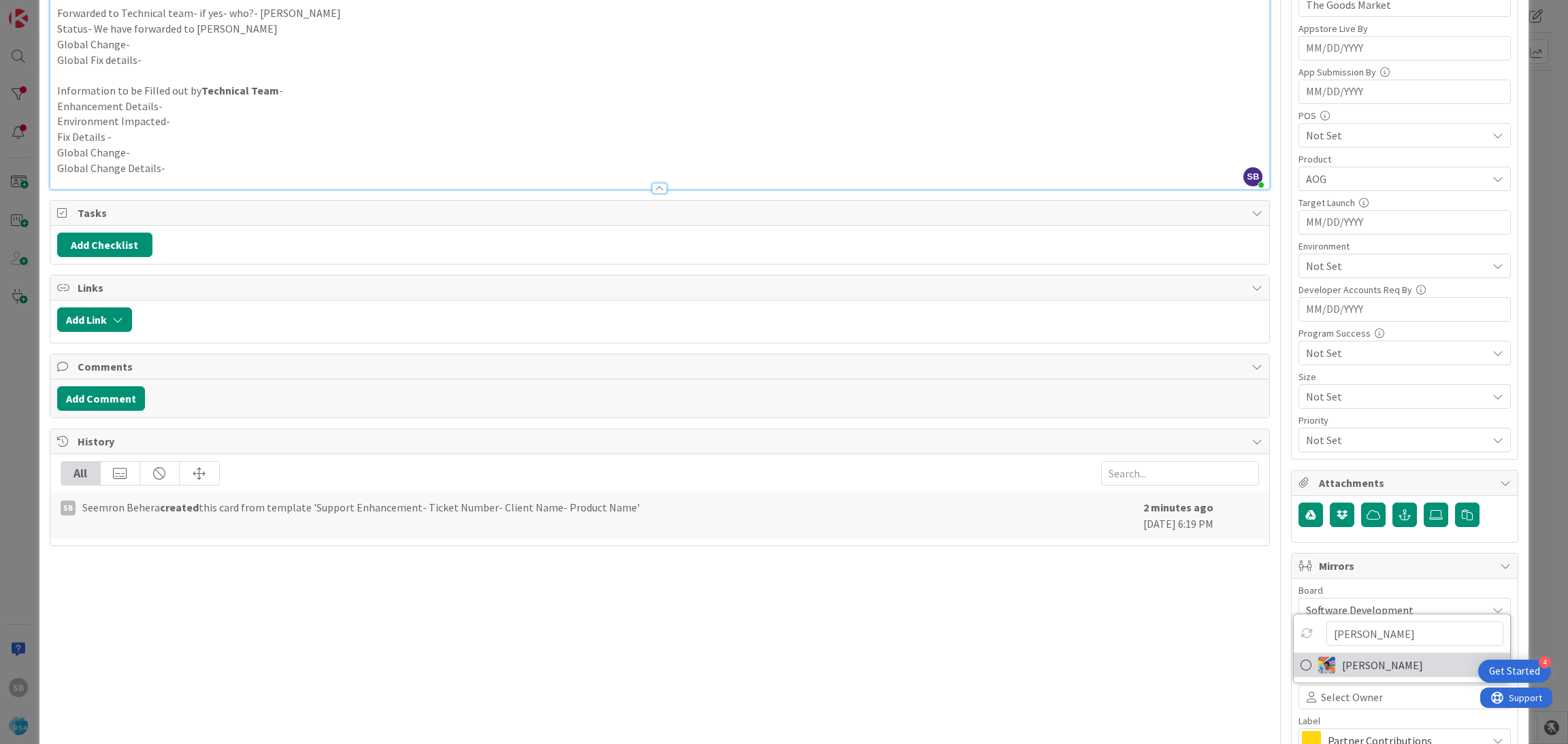
type input "[PERSON_NAME]"
click at [1352, 670] on span "[PERSON_NAME]" at bounding box center [1382, 665] width 81 height 20
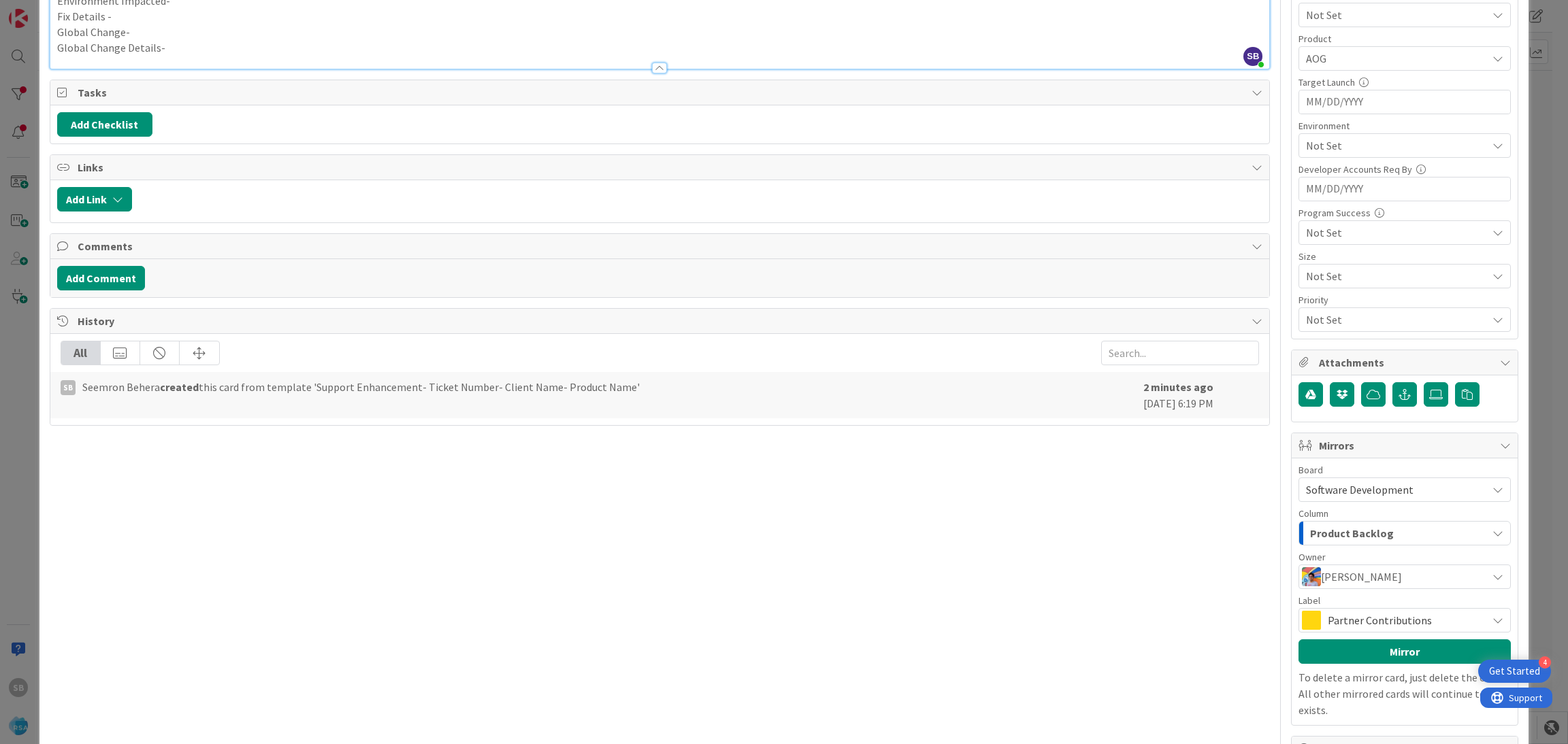
scroll to position [505, 0]
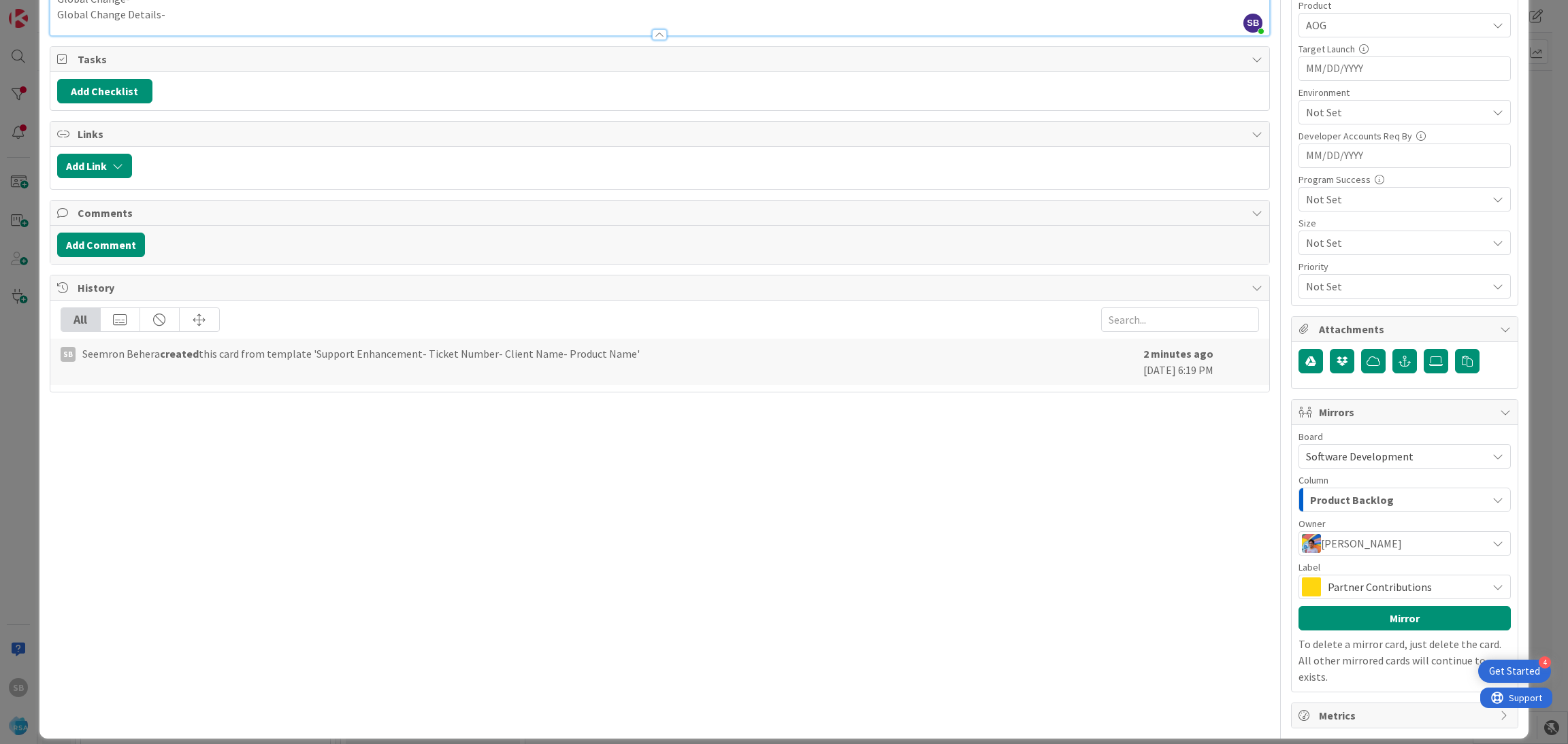
click at [1390, 589] on span "Partner Contributions" at bounding box center [1404, 587] width 152 height 19
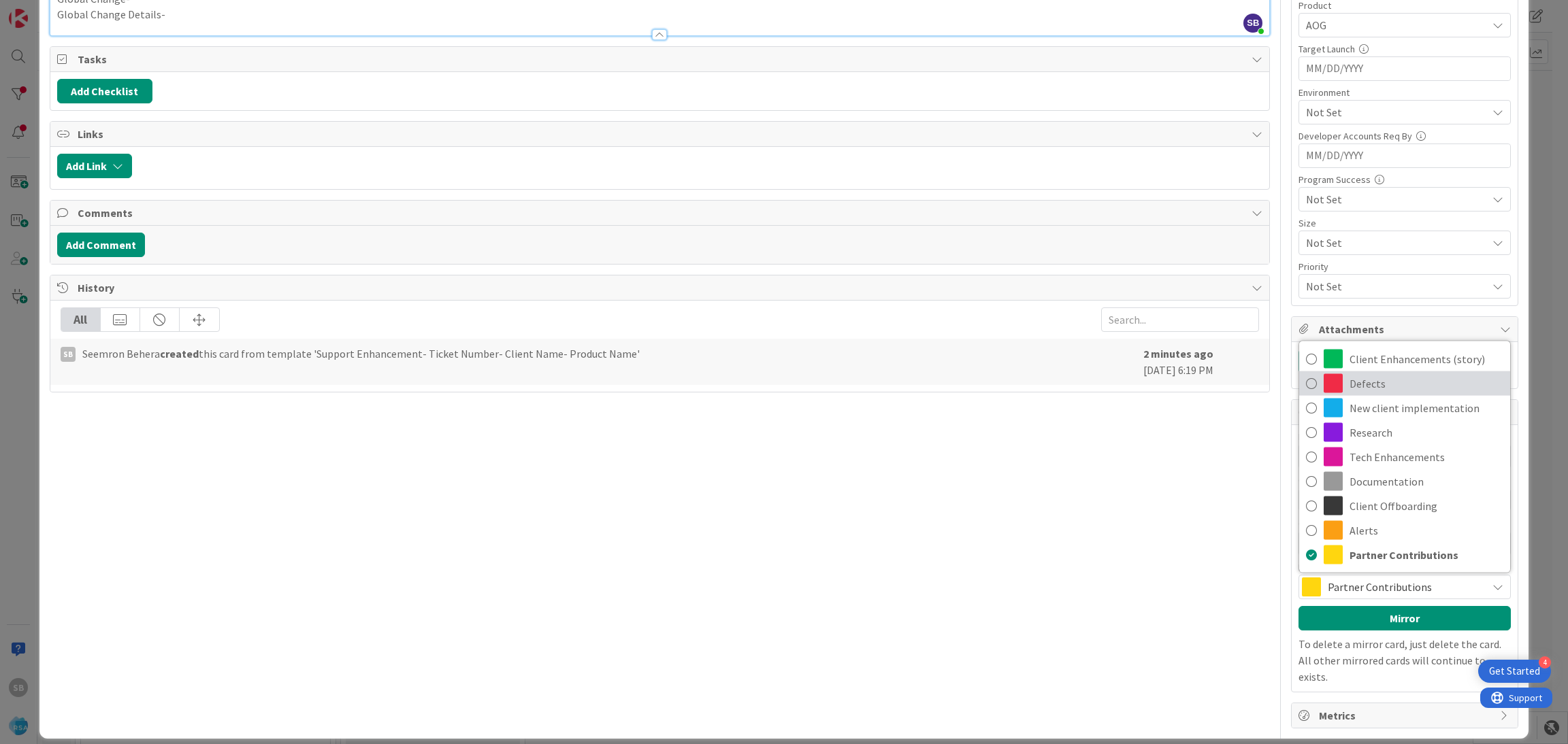
click at [1401, 372] on link "Defects" at bounding box center [1404, 384] width 211 height 25
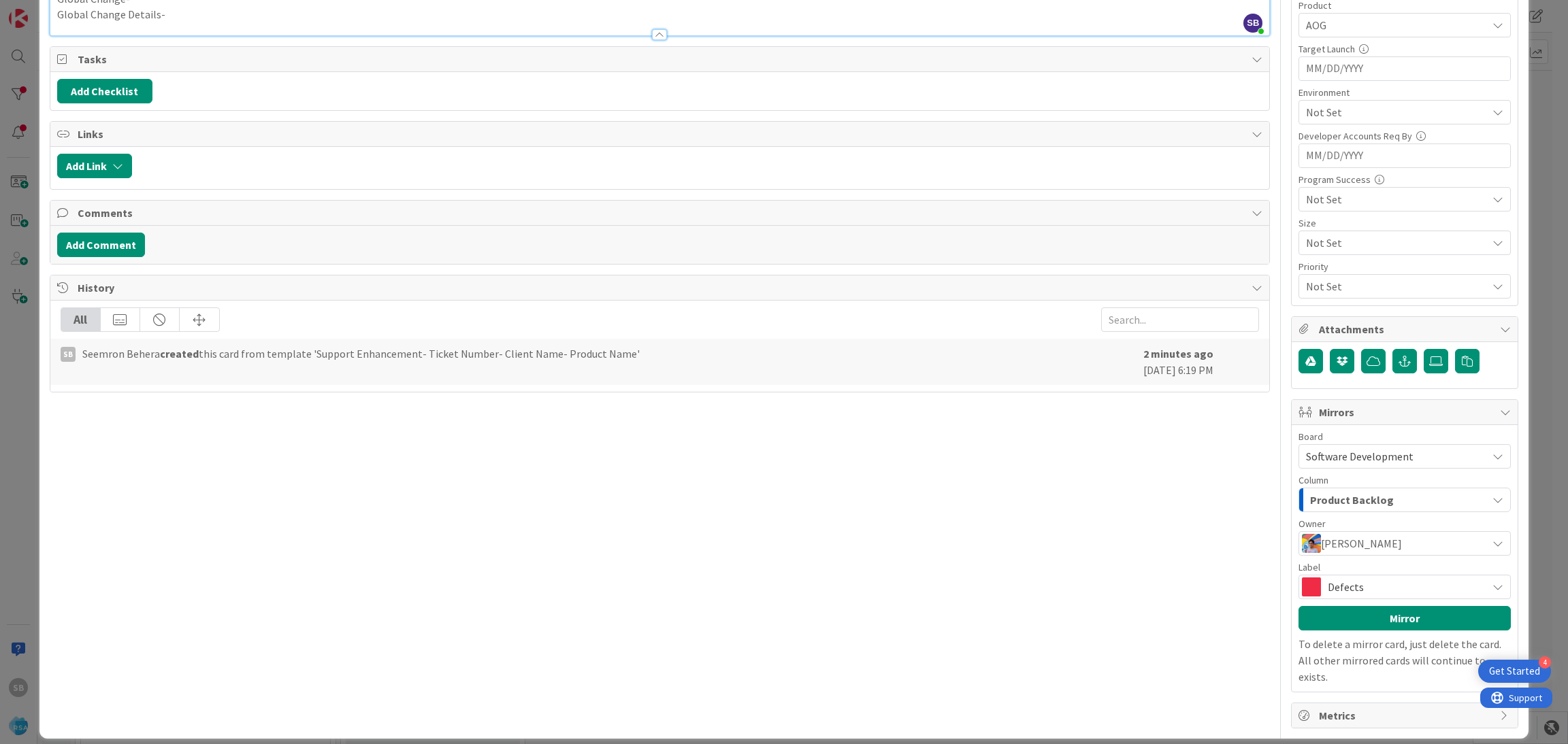
click at [1358, 596] on span "Defects" at bounding box center [1404, 587] width 152 height 19
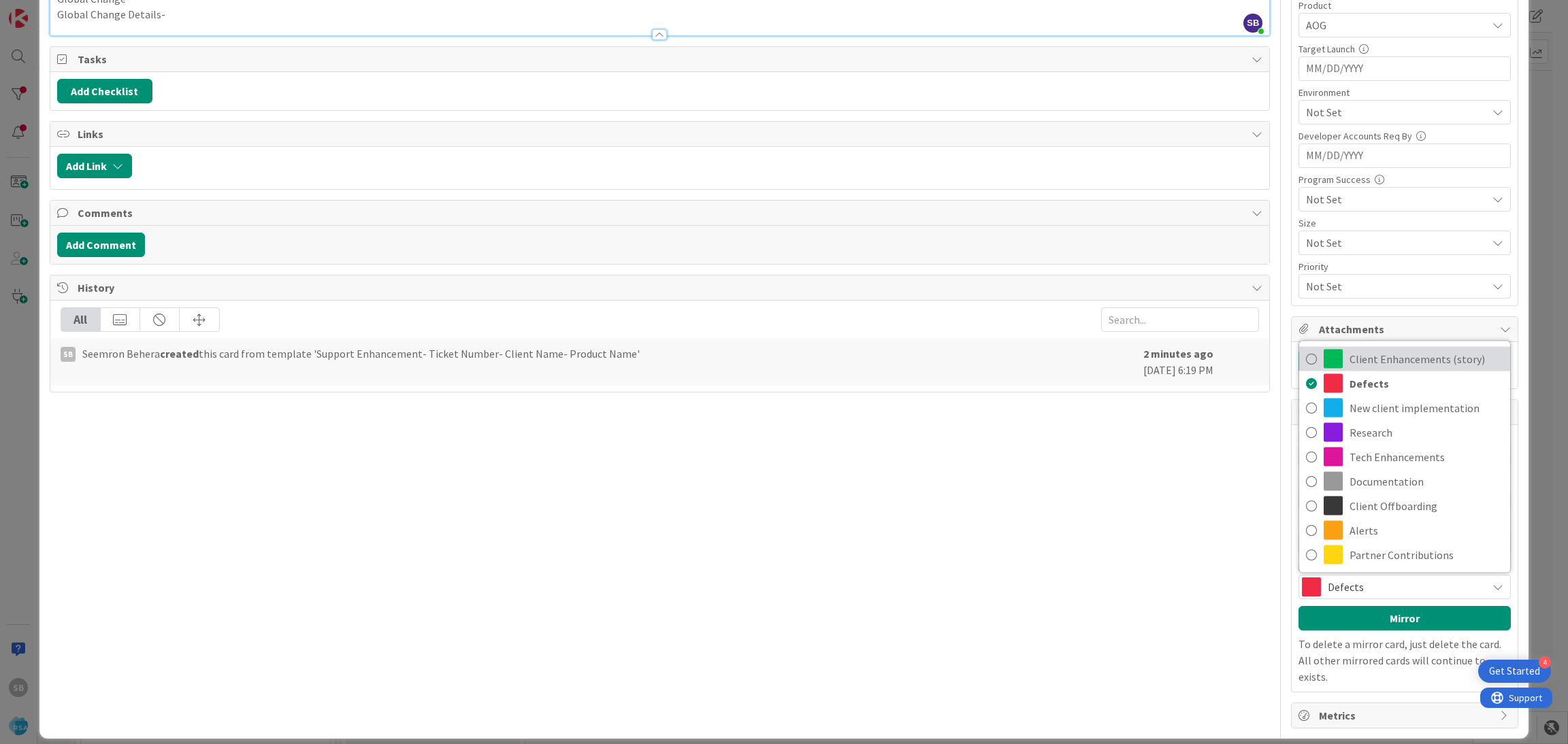
click at [1355, 364] on span "Client Enhancements (story)" at bounding box center [1426, 359] width 154 height 20
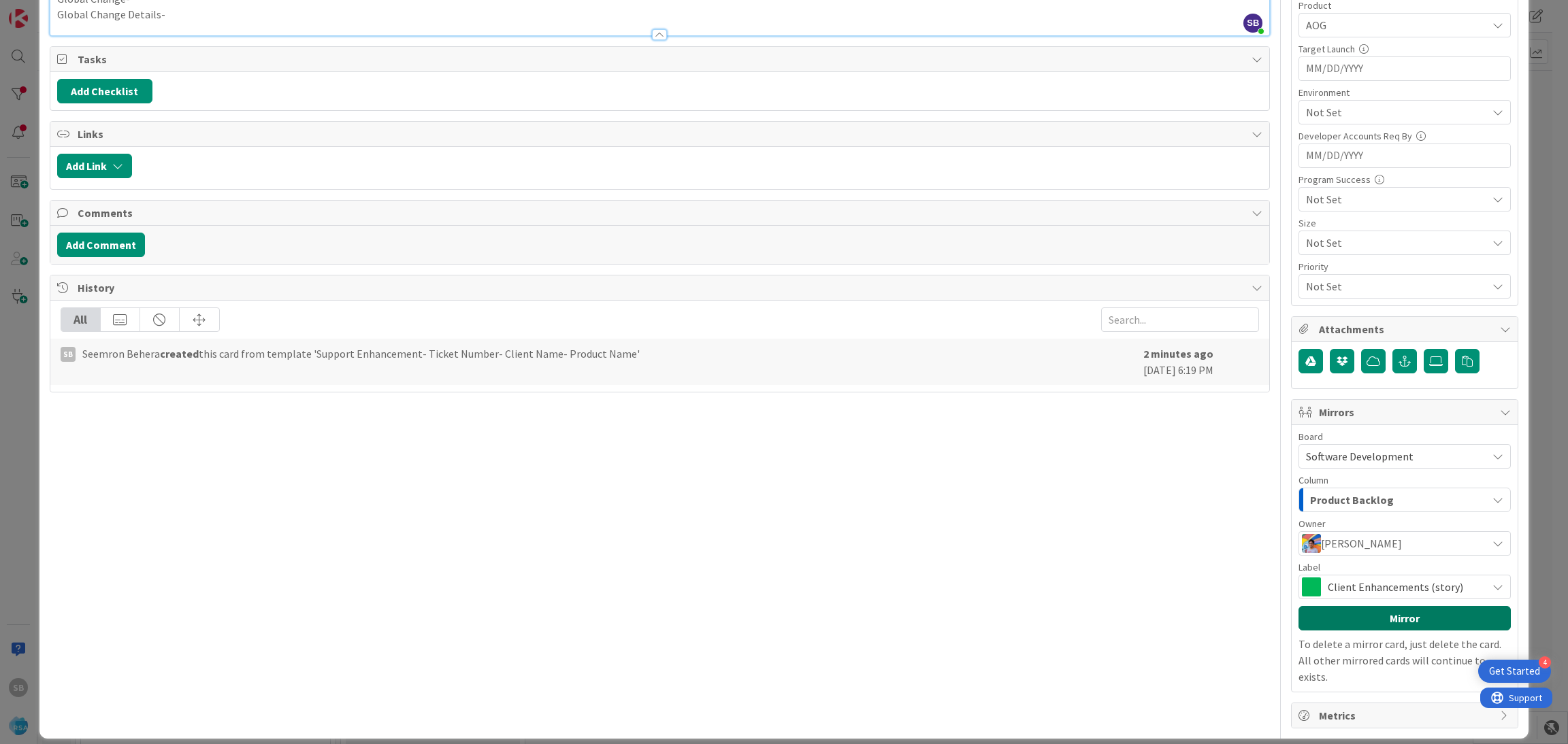
click at [1367, 629] on button "Mirror" at bounding box center [1405, 618] width 212 height 25
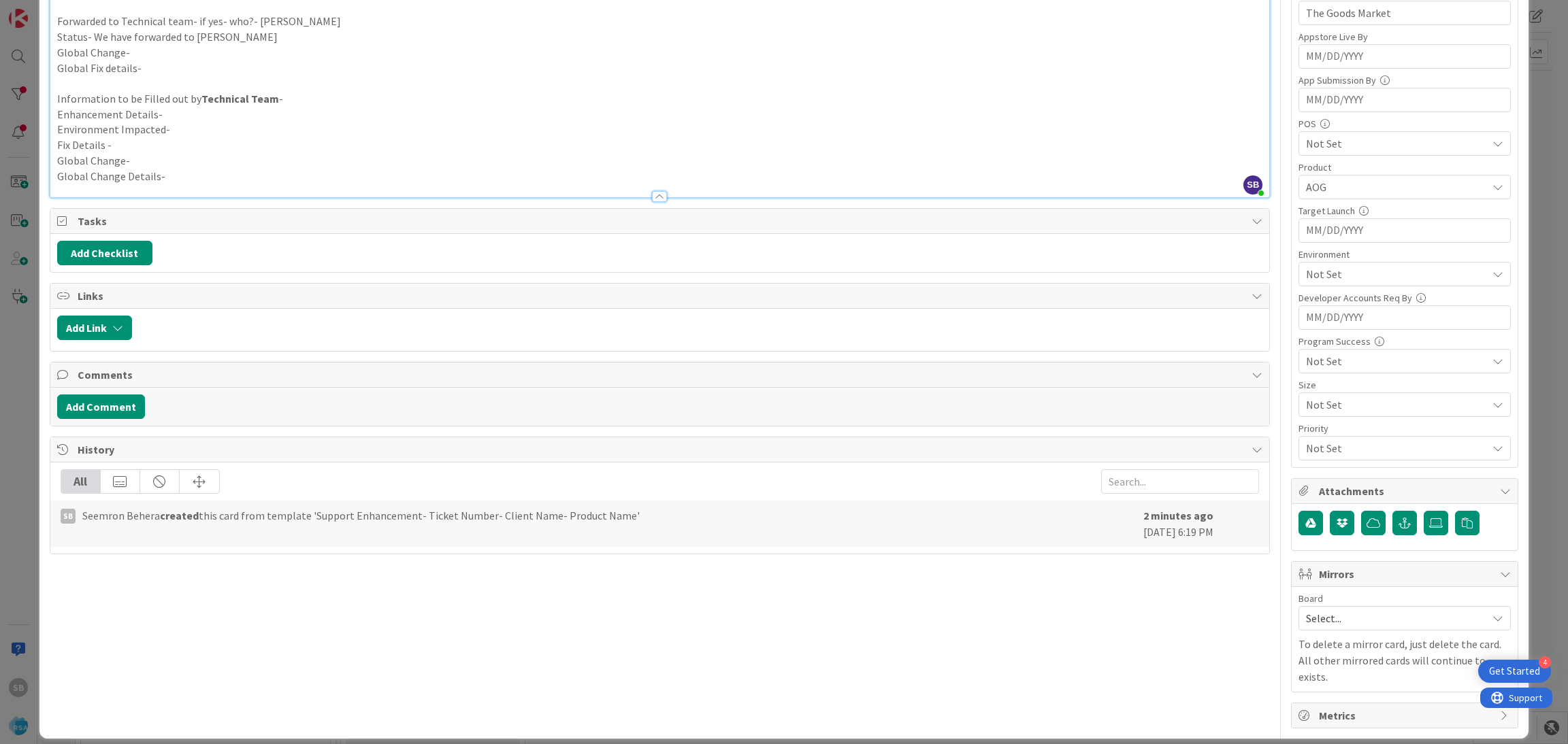
scroll to position [0, 0]
